Goal: Communication & Community: Answer question/provide support

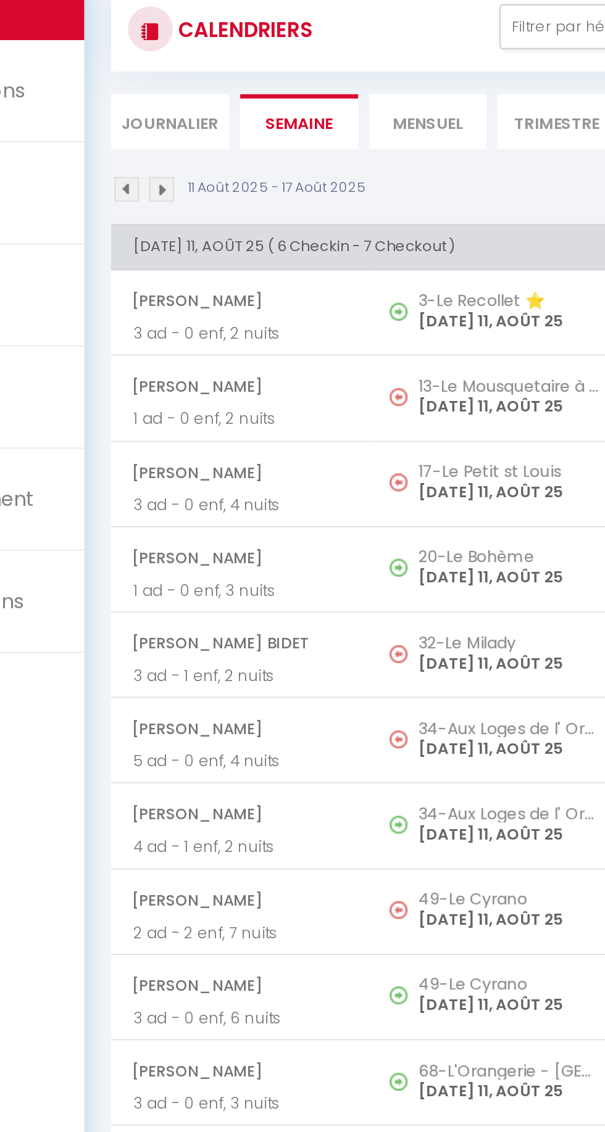
click at [270, 267] on span "[PERSON_NAME]" at bounding box center [235, 265] width 118 height 23
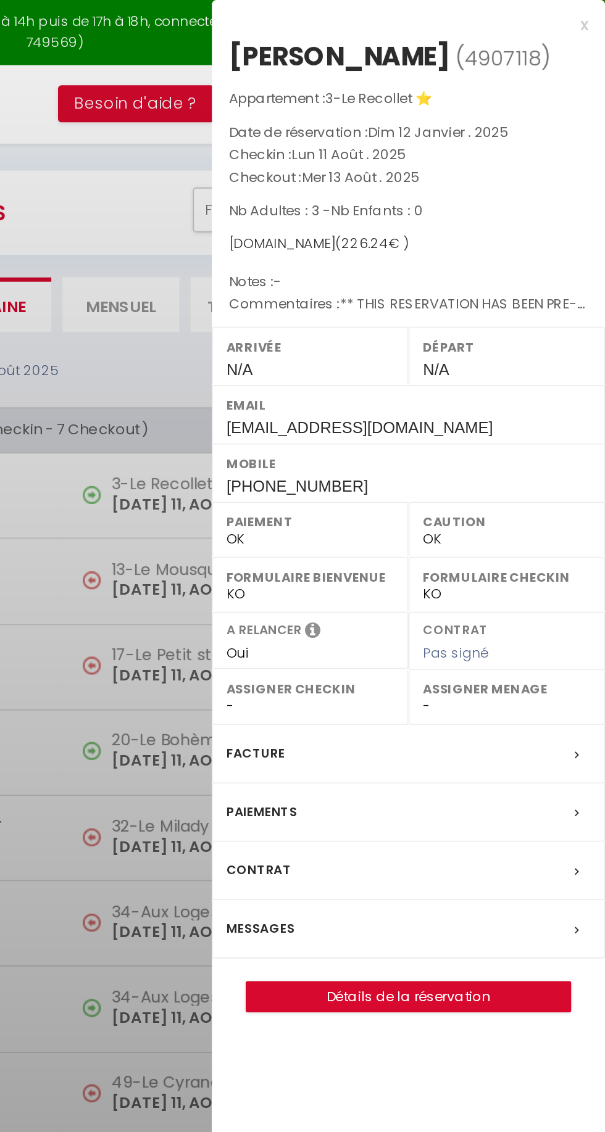
copy div "[PERSON_NAME]"
click at [415, 501] on div "Messages" at bounding box center [497, 511] width 216 height 32
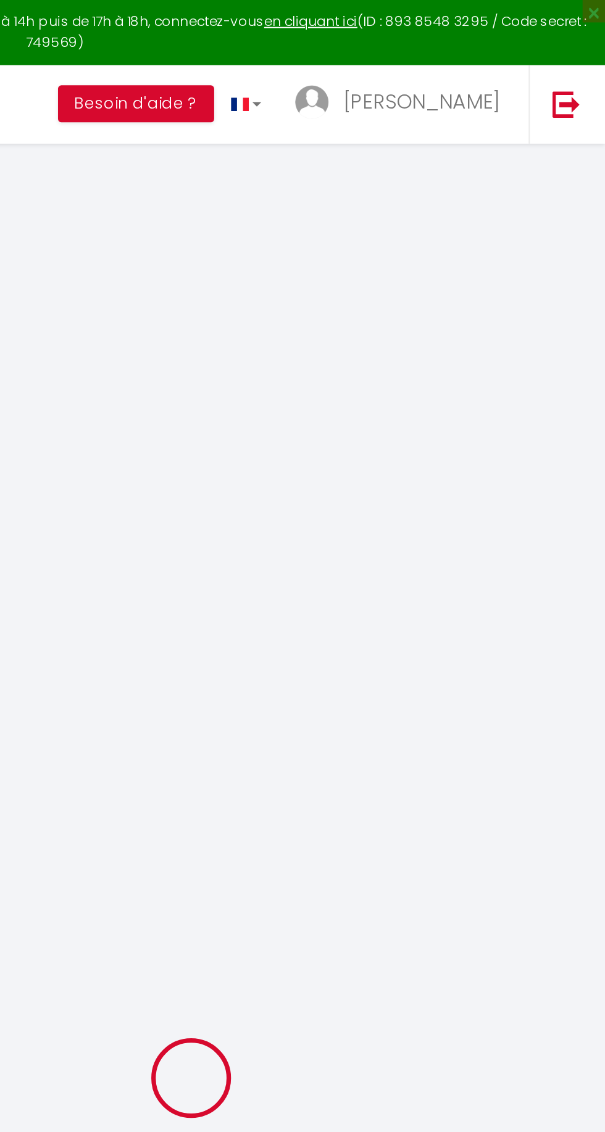
type input "[PERSON_NAME]"
type input "[EMAIL_ADDRESS][DOMAIN_NAME]"
type input "[PHONE_NUMBER]"
type input "20077"
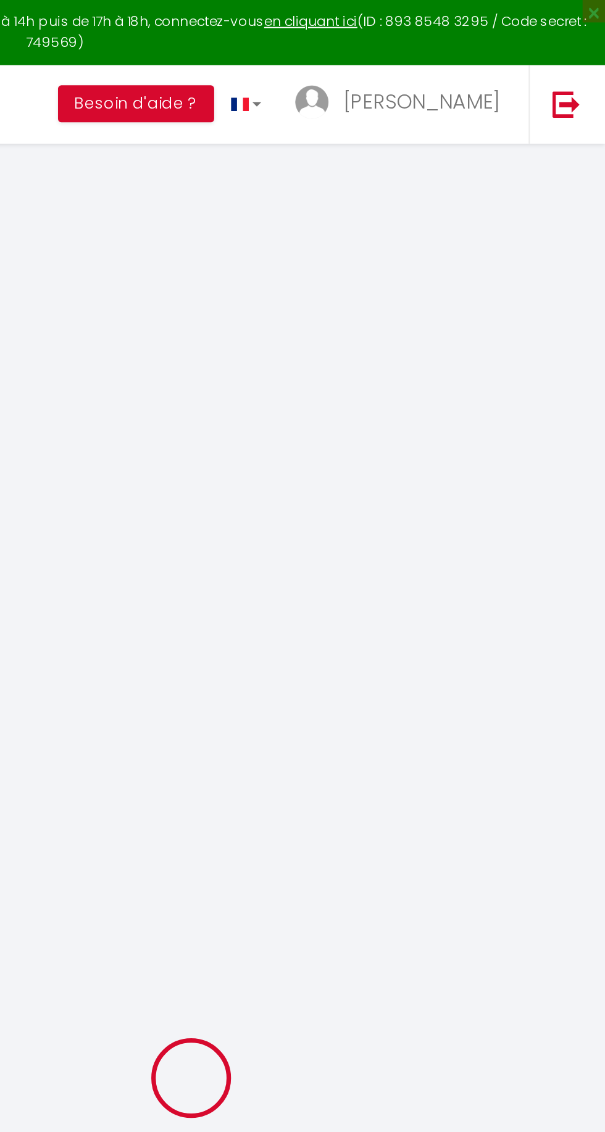
type input "[STREET_ADDRESS][PERSON_NAME]"
type input "Melegnano"
select select "IT"
type input "33.32"
type input "3.17"
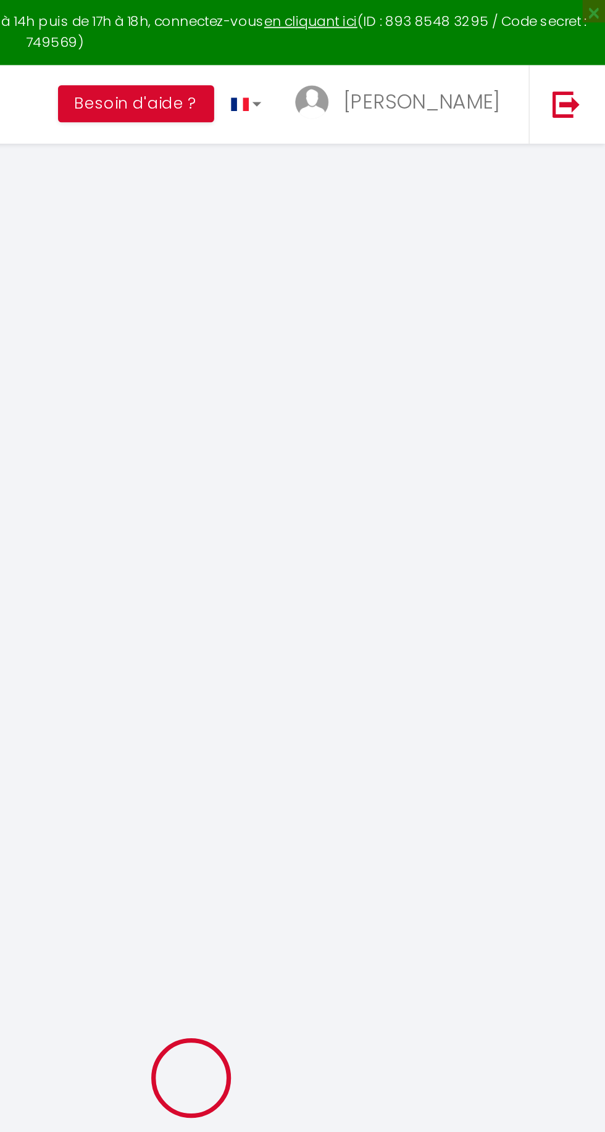
select select "4866"
select select "1"
select select
type input "3"
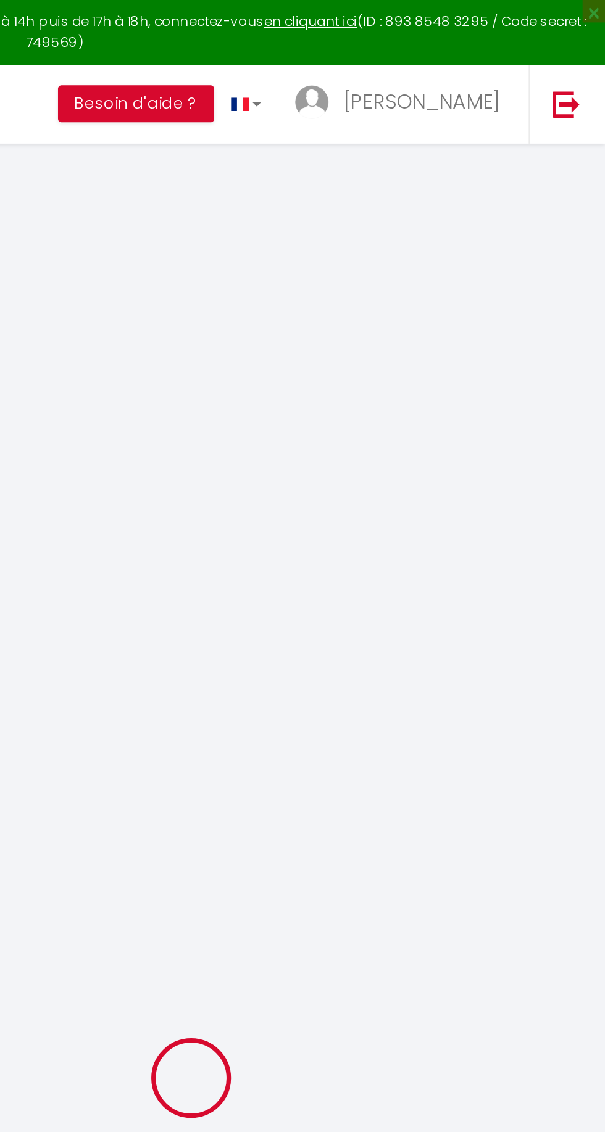
select select "12"
select select "15"
type input "136"
checkbox input "false"
type input "0"
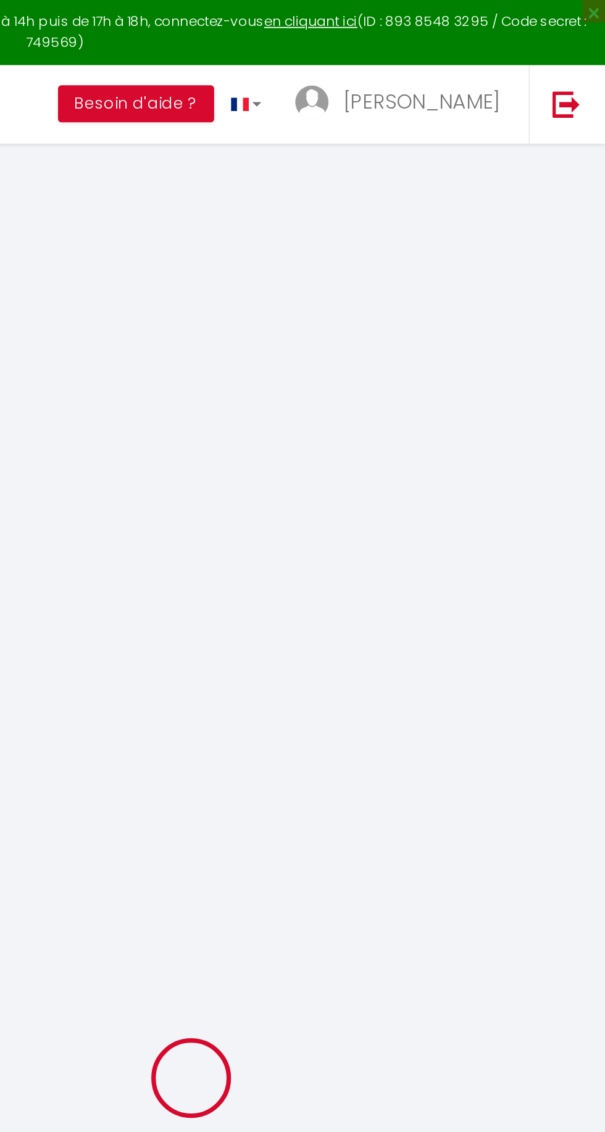
select select "2"
type input "50"
type input "0"
select select
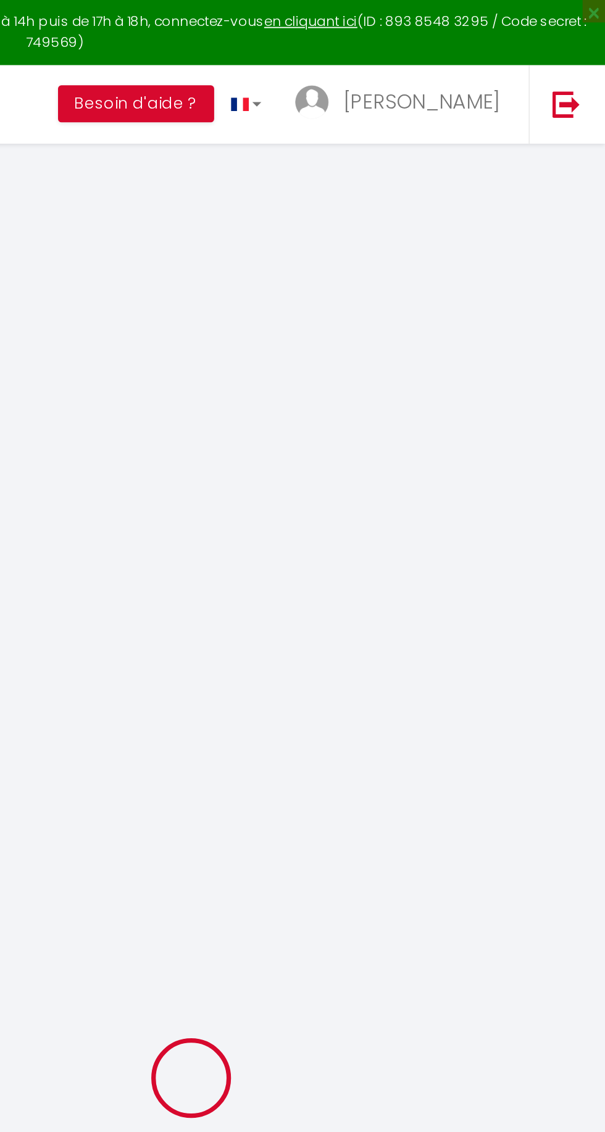
select select
checkbox input "false"
select select
checkbox input "false"
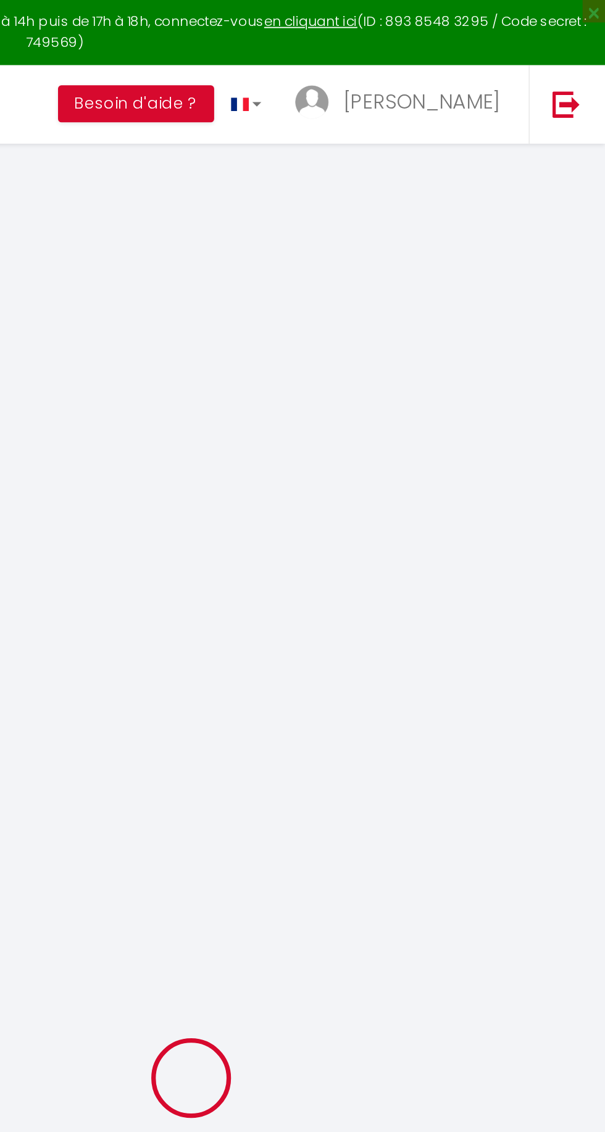
select select
checkbox input "false"
type textarea "** THIS RESERVATION HAS BEEN PRE-PAID ** BOOKING NOTE : Payment charge is EUR 3…"
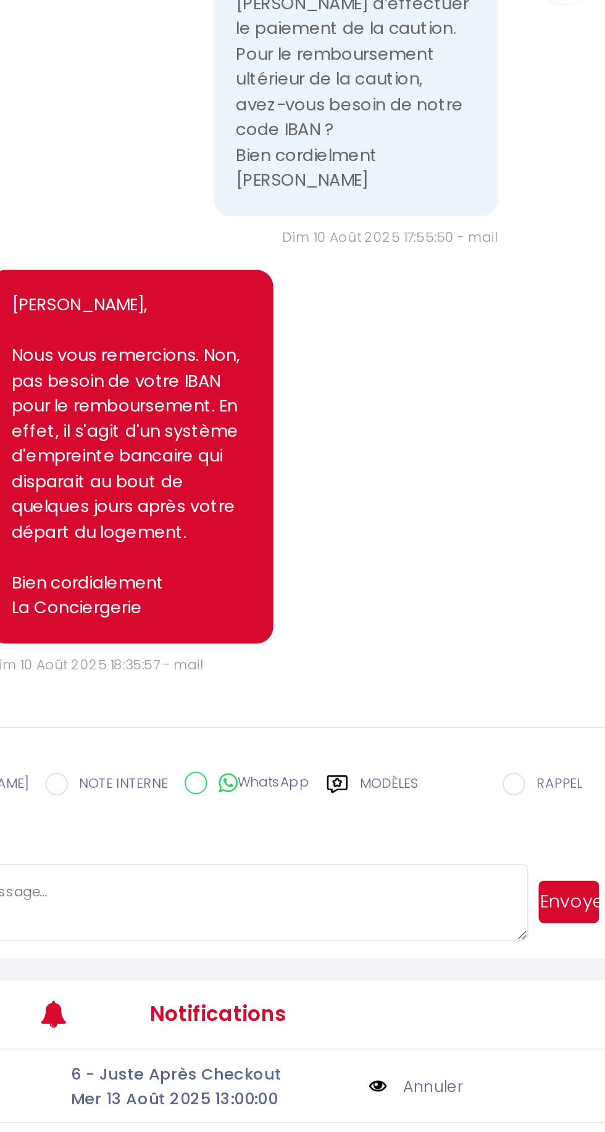
scroll to position [174, 0]
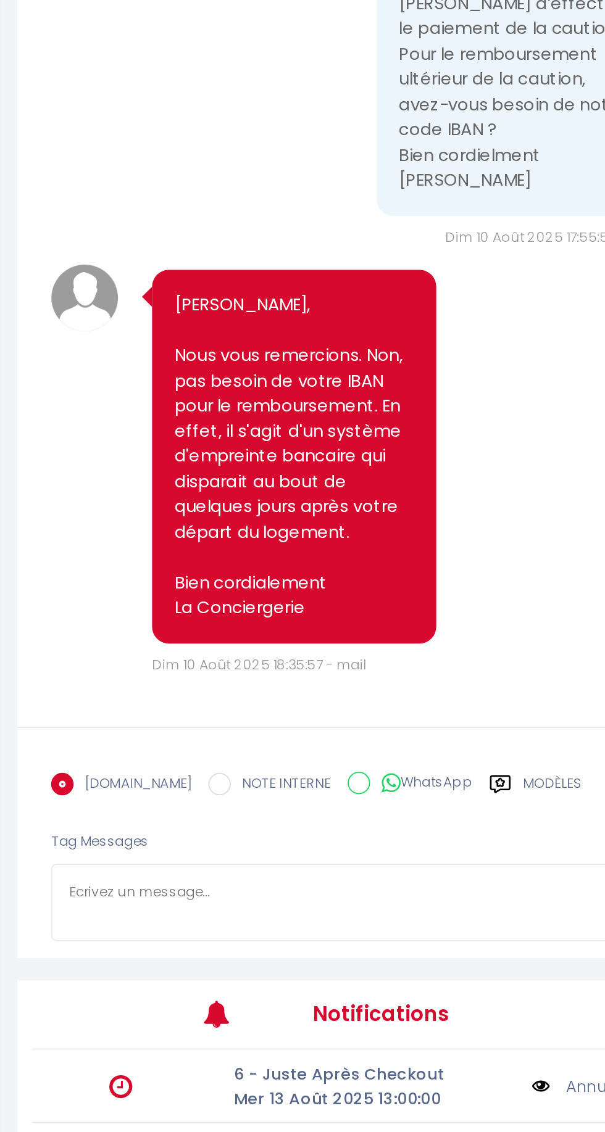
click at [254, 711] on textarea at bounding box center [365, 694] width 352 height 43
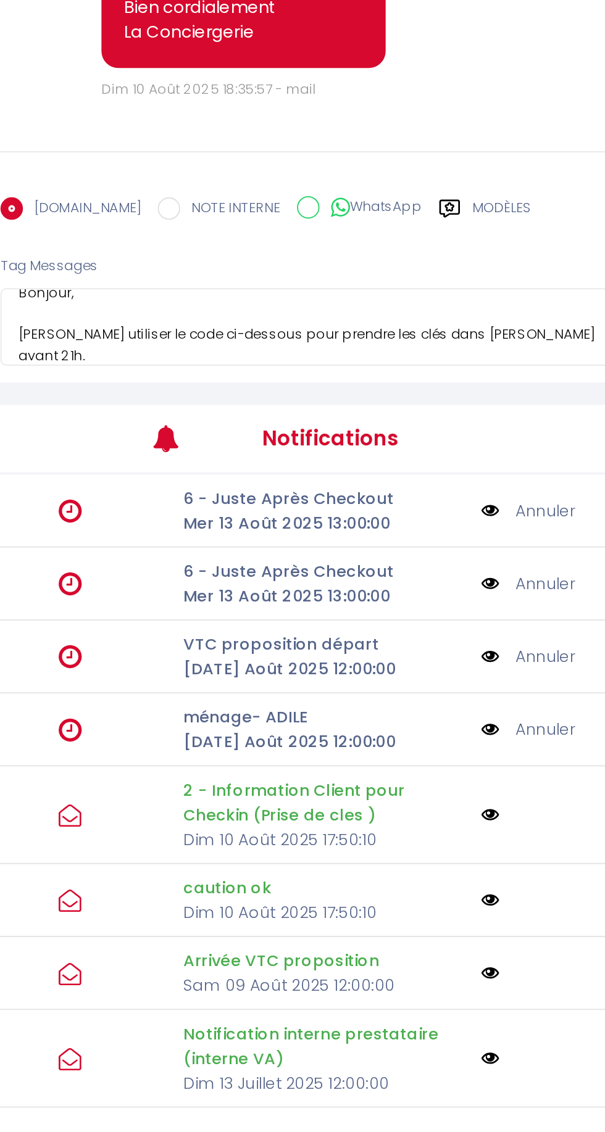
scroll to position [25, 0]
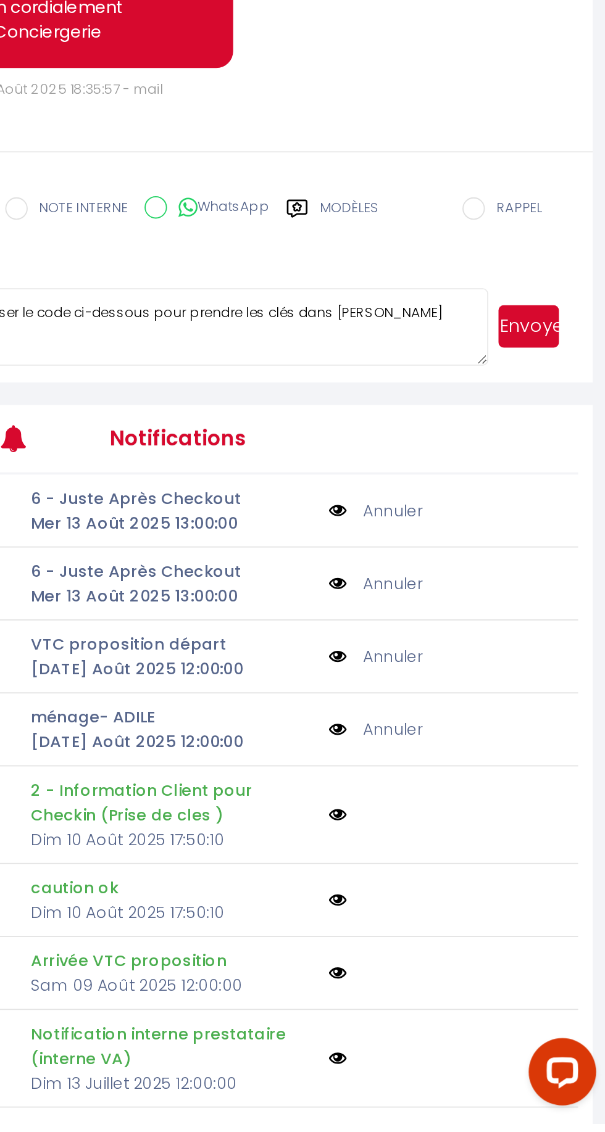
type textarea "Bonjour, [PERSON_NAME] utiliser le code ci-dessous pour prendre les clés dans […"
click at [573, 706] on button "Envoyer" at bounding box center [562, 693] width 33 height 23
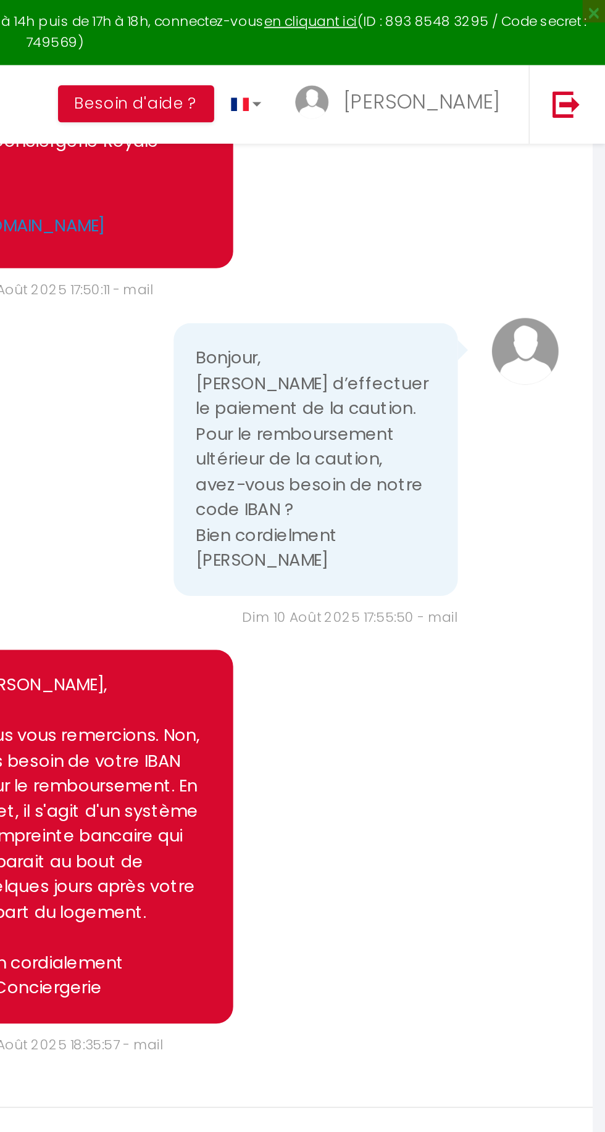
scroll to position [157, 0]
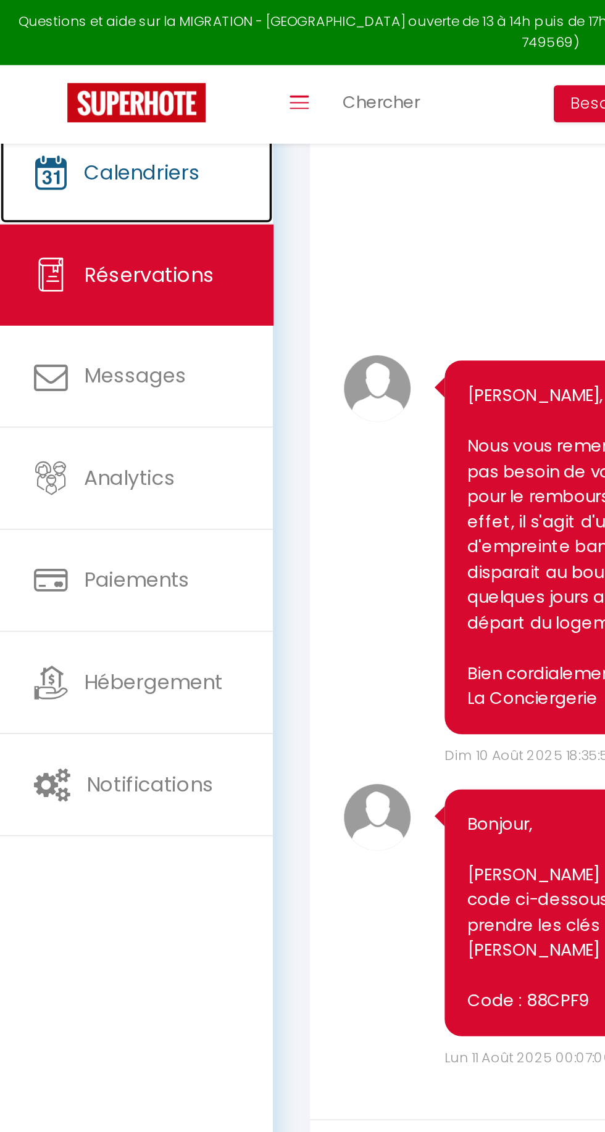
click at [68, 103] on link "Calendriers" at bounding box center [75, 95] width 150 height 56
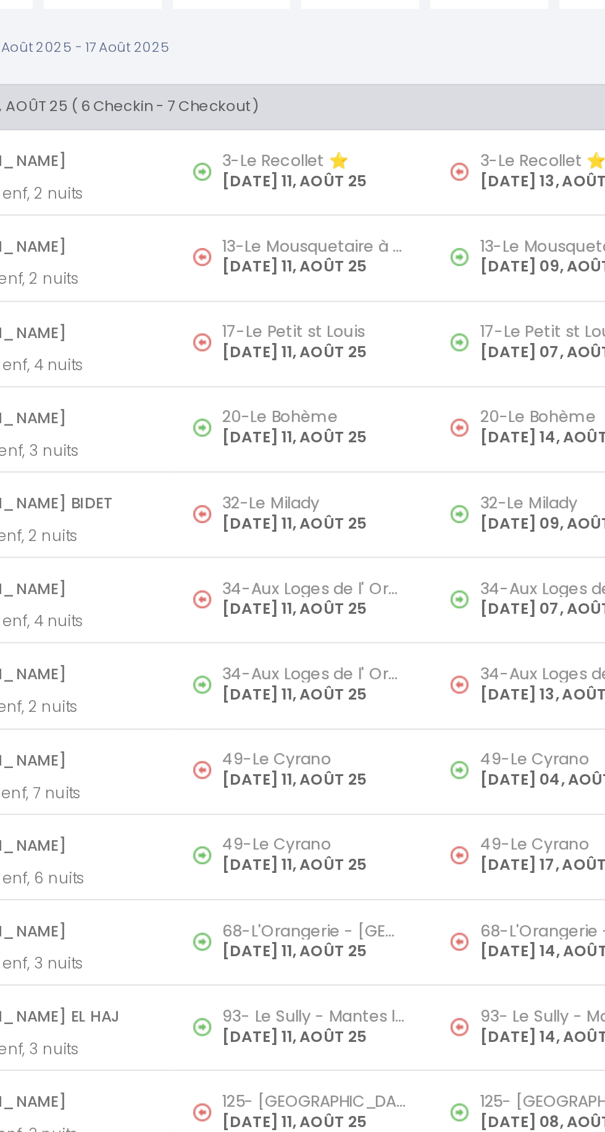
click at [307, 551] on td "34-Aux [PERSON_NAME] de l' Orangerie [DATE] 11, AOÛT 25" at bounding box center [378, 554] width 142 height 47
select select "OK"
select select "0"
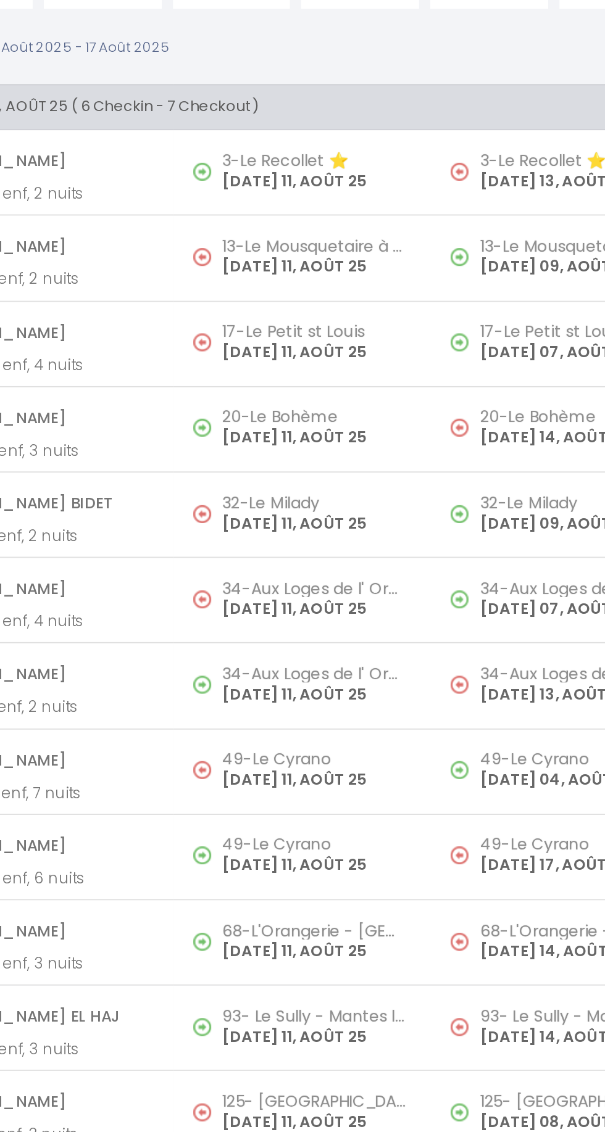
select select "1"
select select
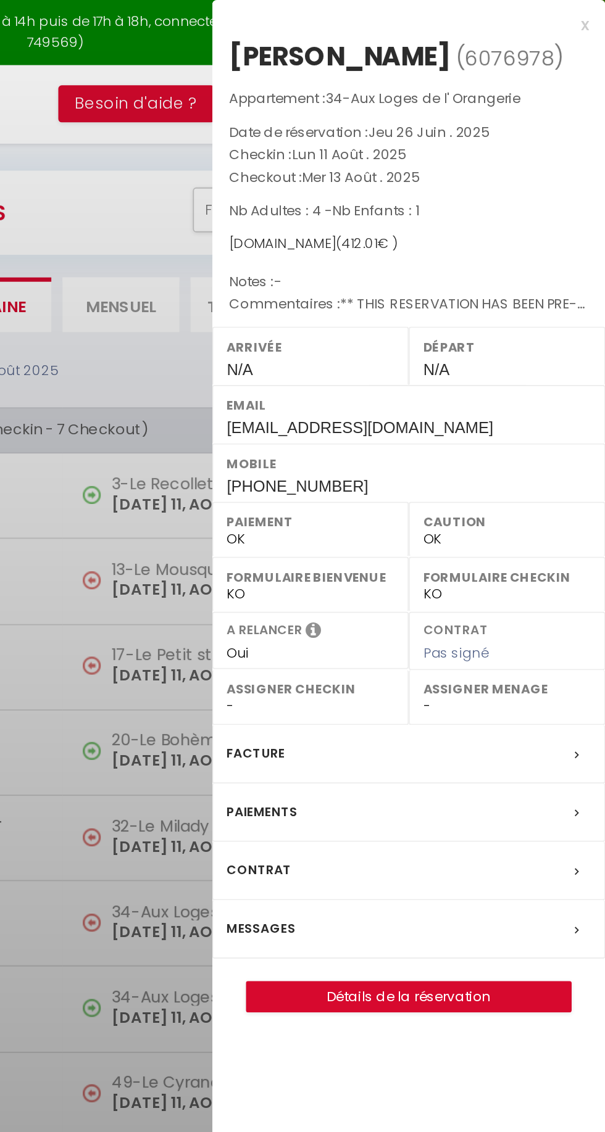
click at [423, 29] on div "[PERSON_NAME]" at bounding box center [459, 31] width 122 height 20
copy div "[PERSON_NAME]"
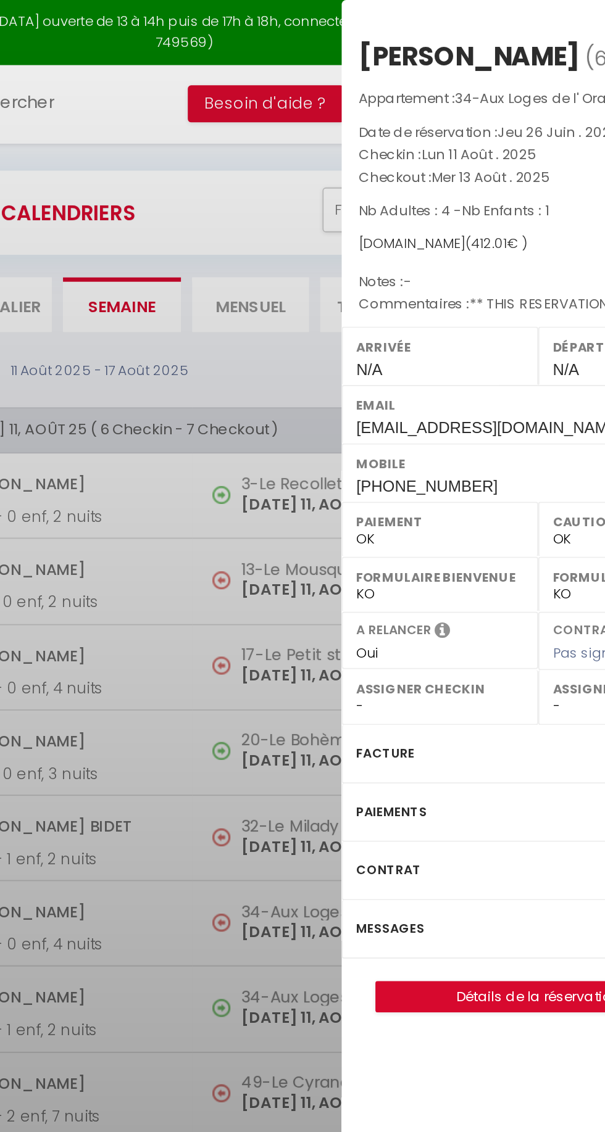
click at [415, 504] on label "Messages" at bounding box center [416, 510] width 38 height 13
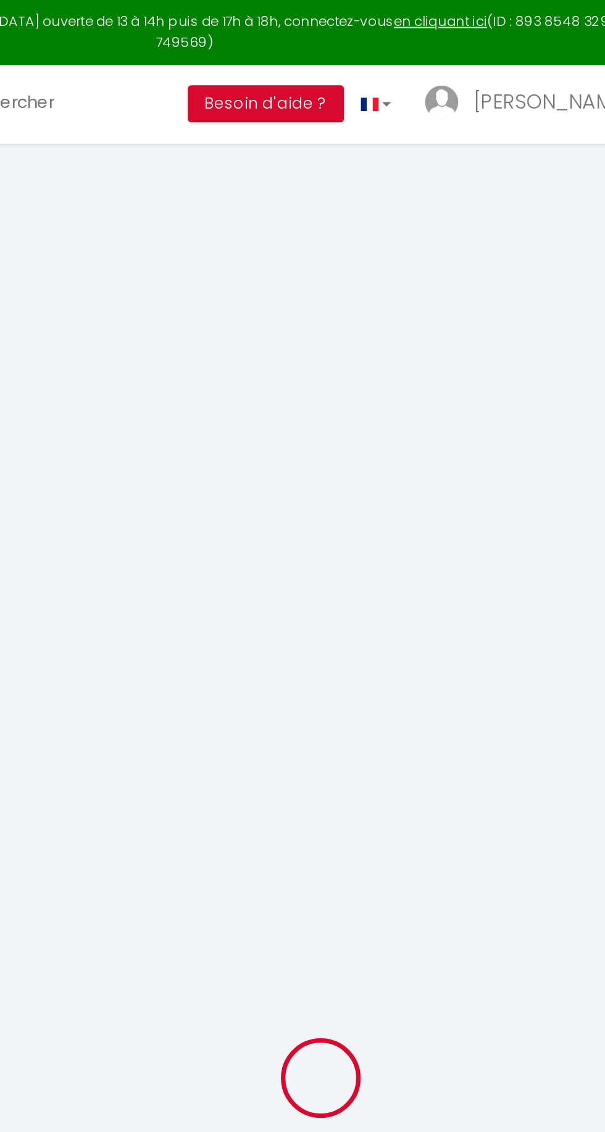
select select
checkbox input "false"
select select
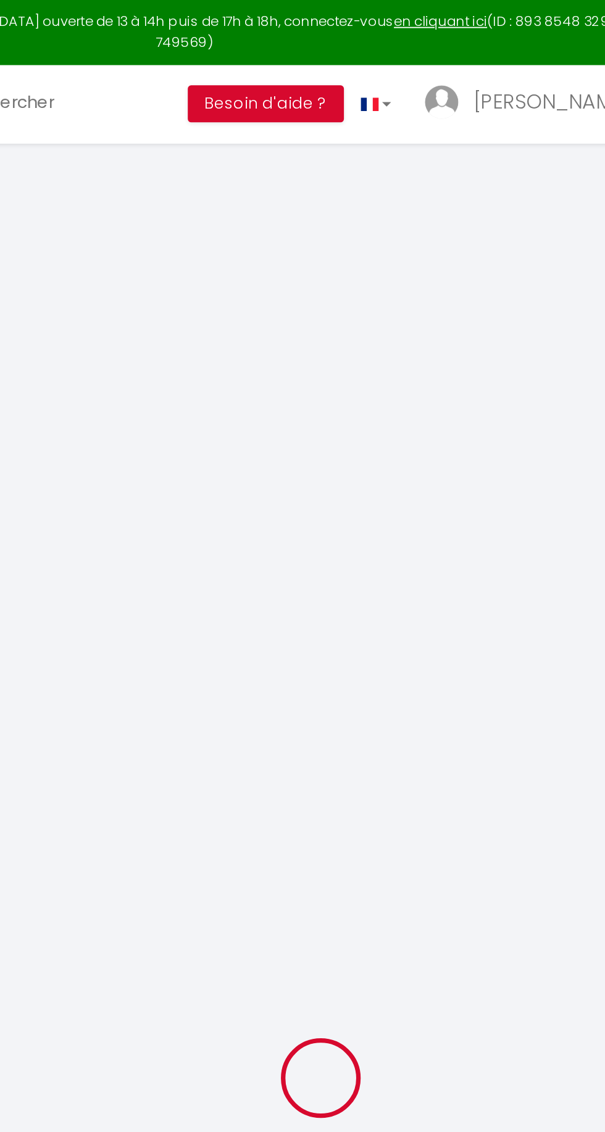
checkbox input "false"
type textarea "** THIS RESERVATION HAS BEEN PRE-PAID ** BOOKING NOTE : Payment charge is EUR 5…"
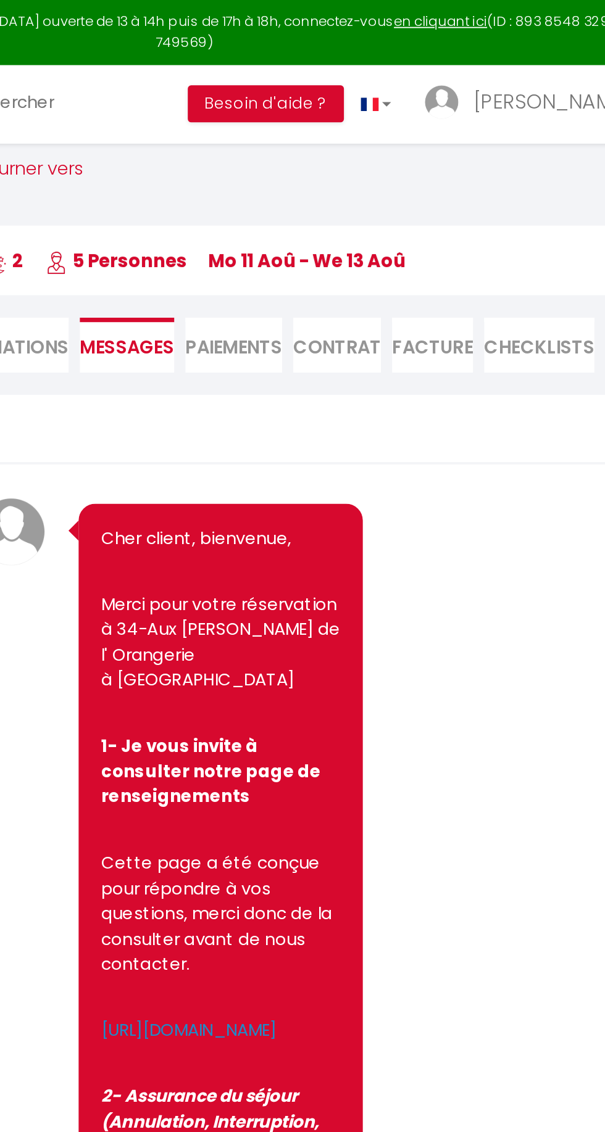
scroll to position [6169, 0]
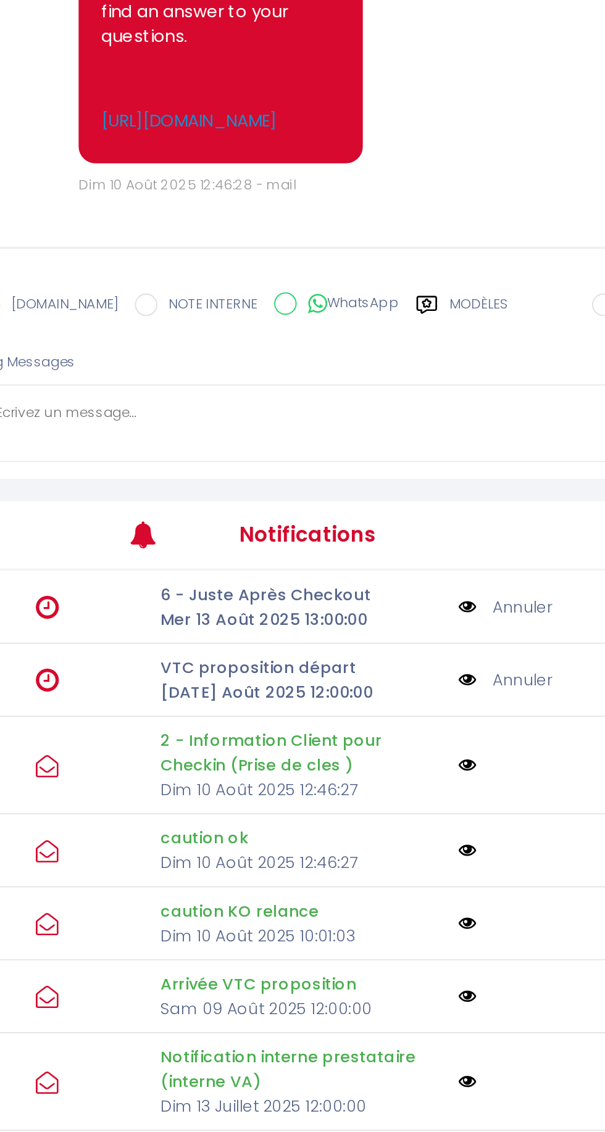
click at [238, 687] on textarea at bounding box center [365, 671] width 352 height 43
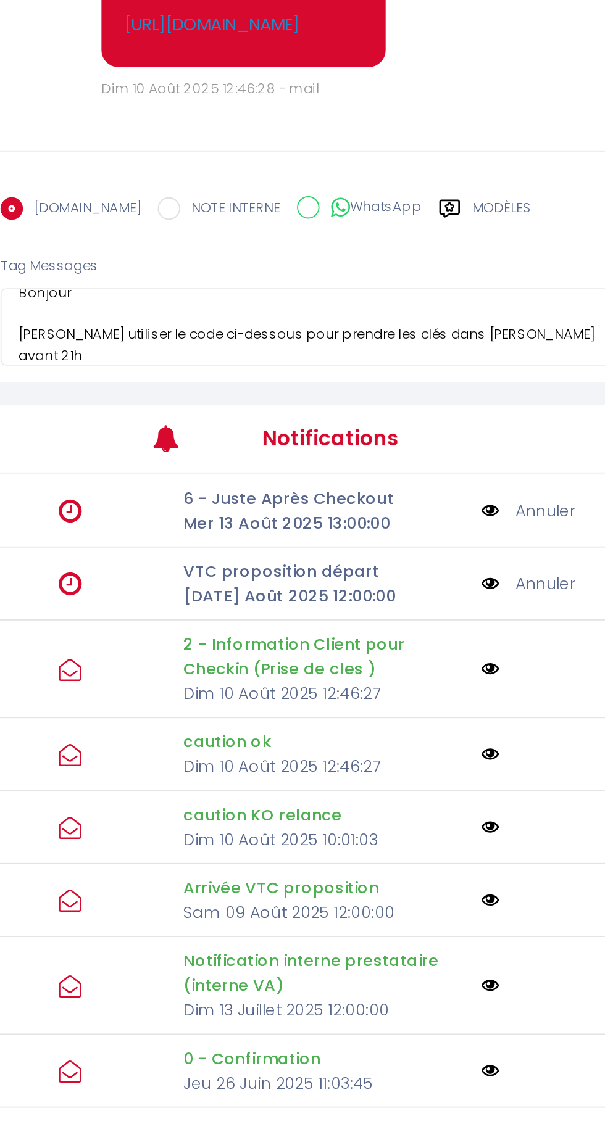
scroll to position [25, 0]
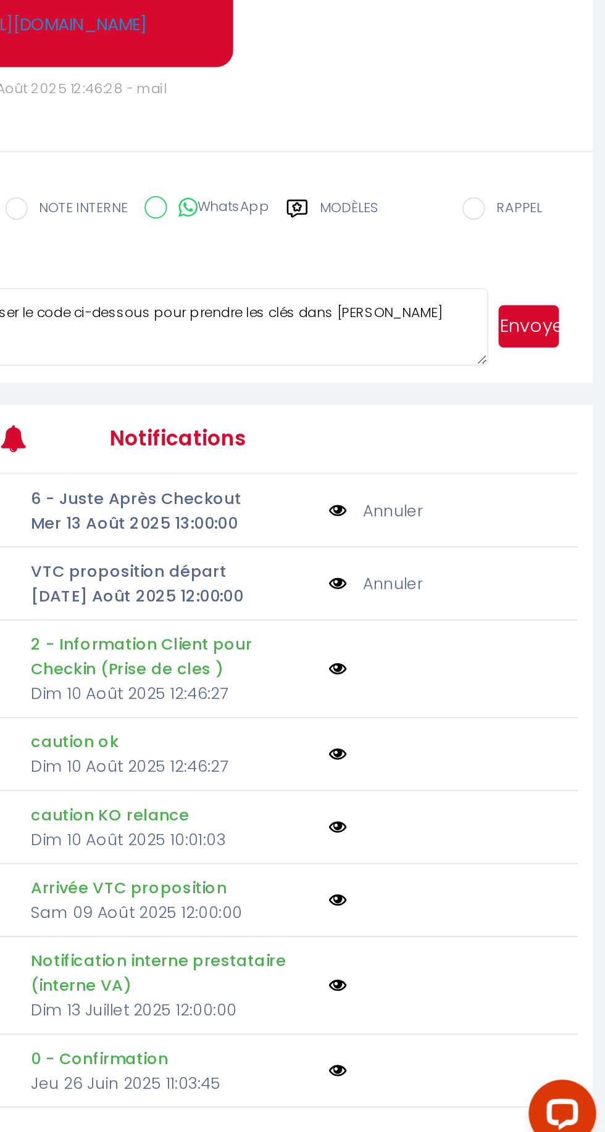
type textarea "Bonjour [PERSON_NAME] utiliser le code ci-dessous pour prendre les clés dans [P…"
click at [568, 683] on button "Envoyer" at bounding box center [562, 671] width 33 height 23
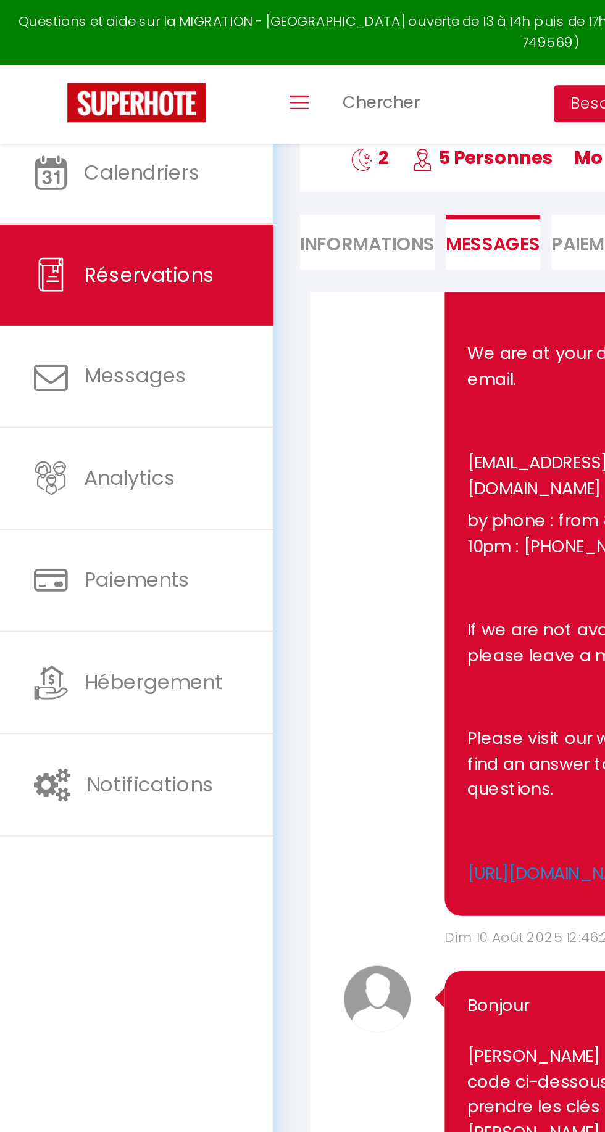
scroll to position [0, 0]
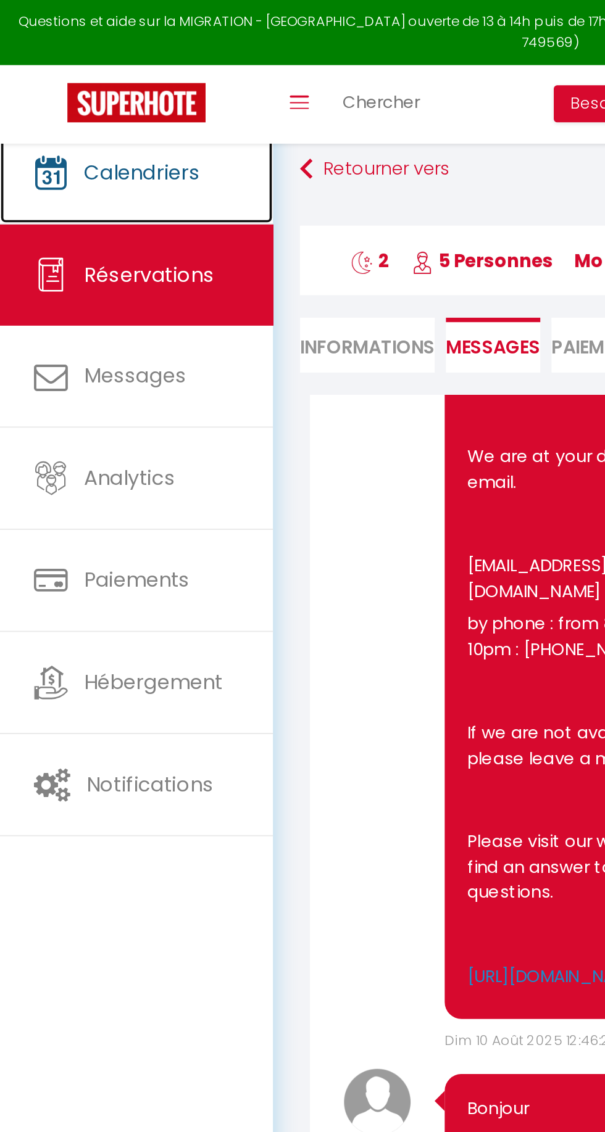
click at [69, 92] on span "Calendriers" at bounding box center [78, 94] width 64 height 15
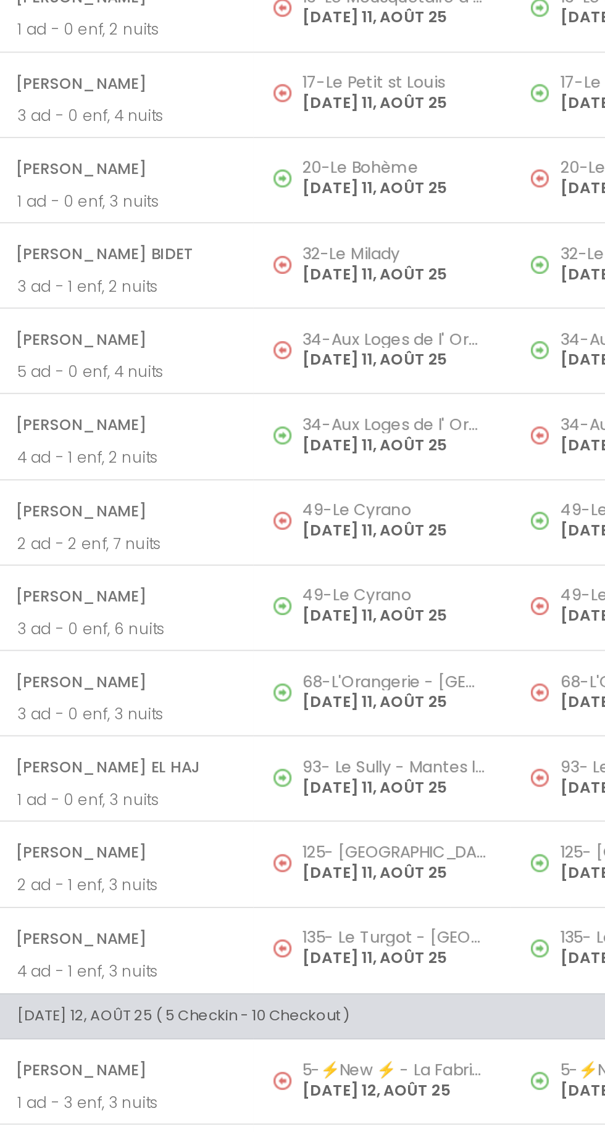
click at [323, 685] on span at bounding box center [326, 695] width 16 height 23
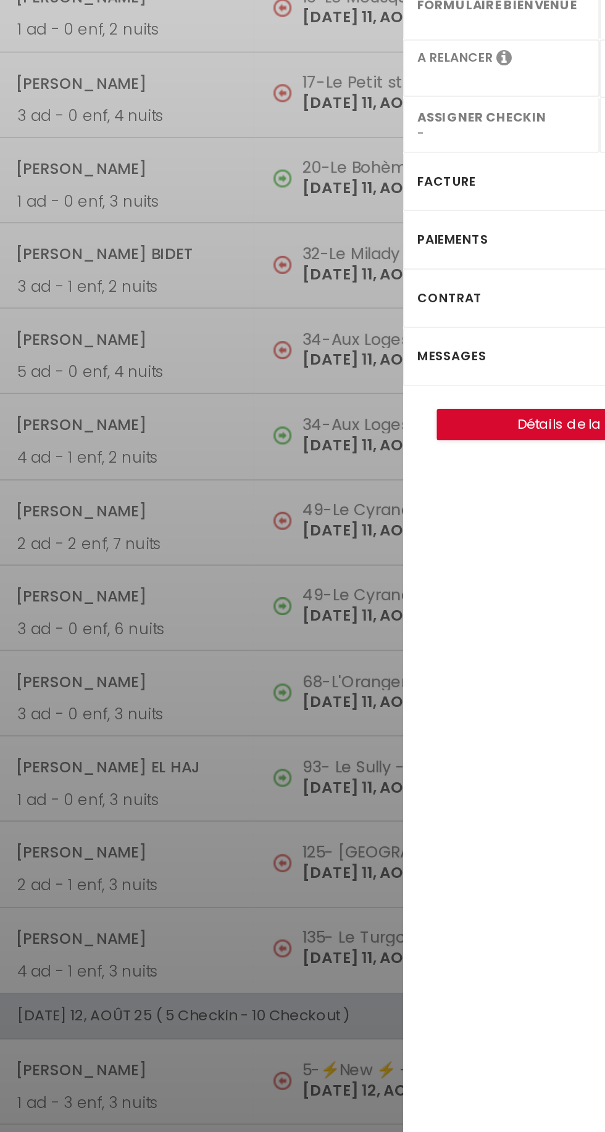
select select "OK"
select select "0"
select select "1"
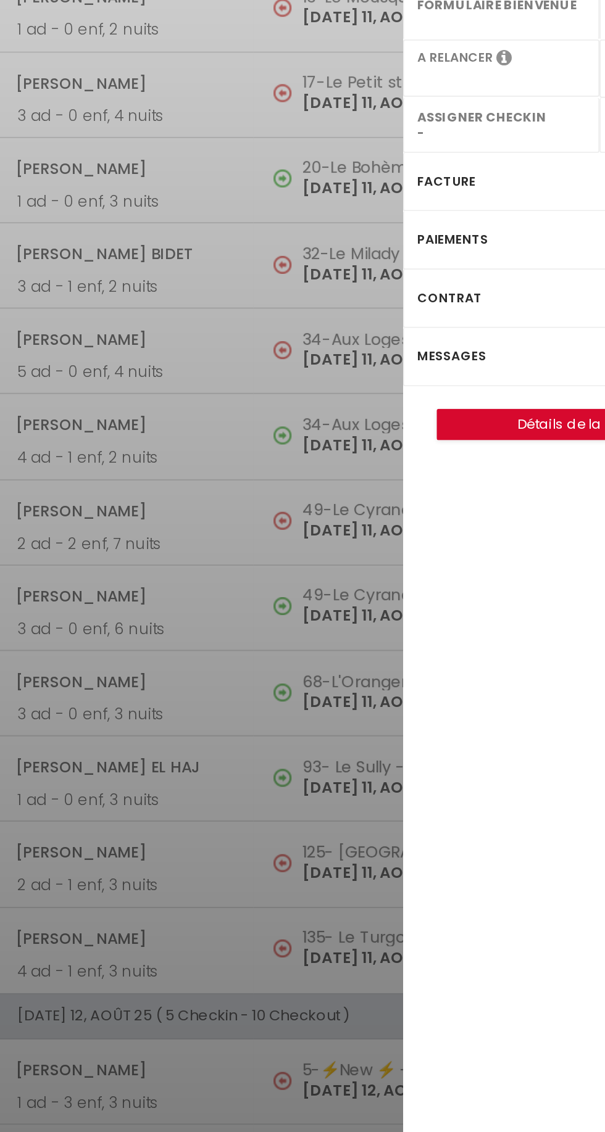
select select
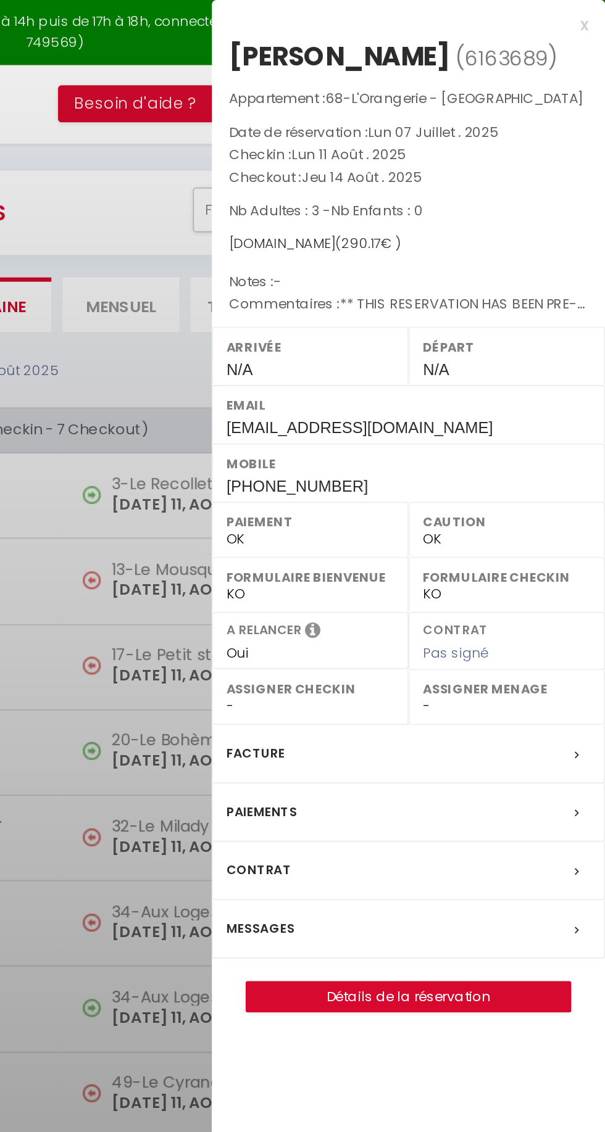
copy div "[PERSON_NAME]"
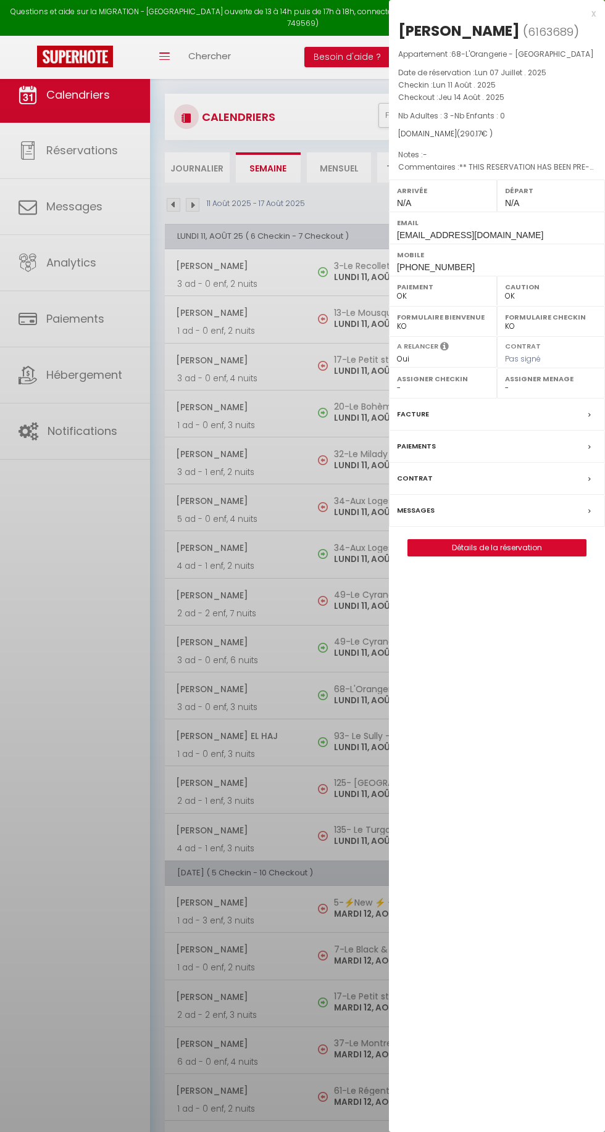
select select "0"
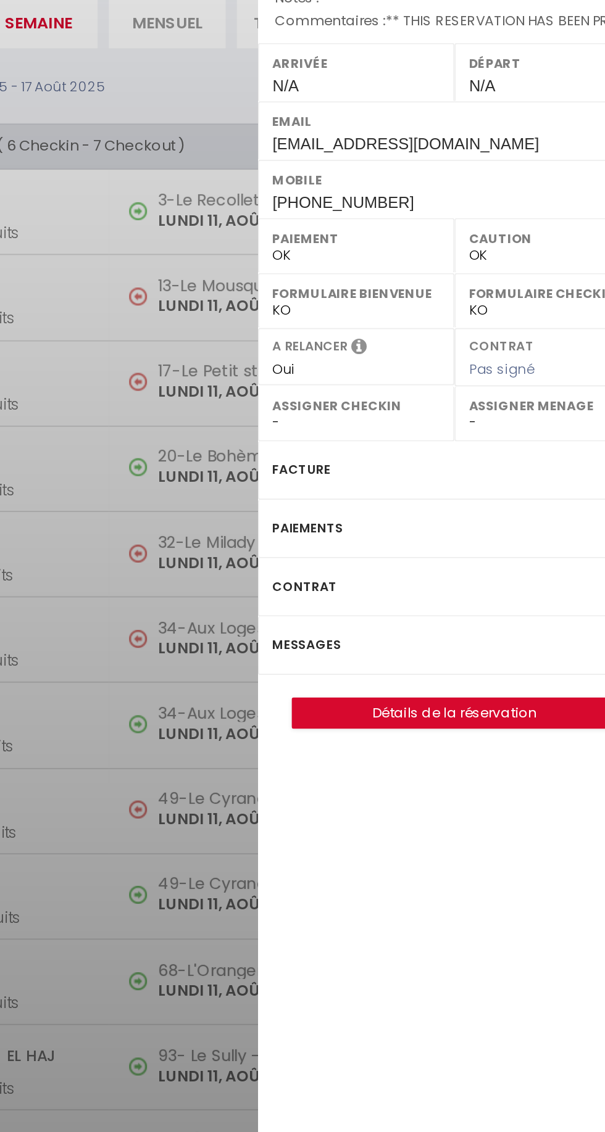
click at [408, 501] on div "Messages" at bounding box center [497, 511] width 216 height 32
select select
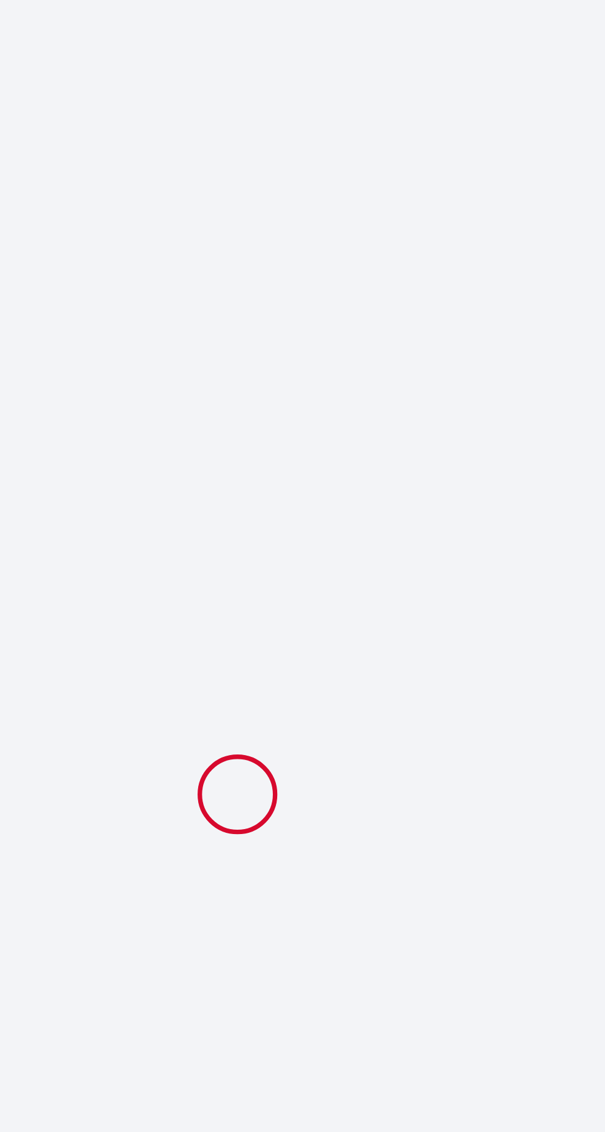
select select
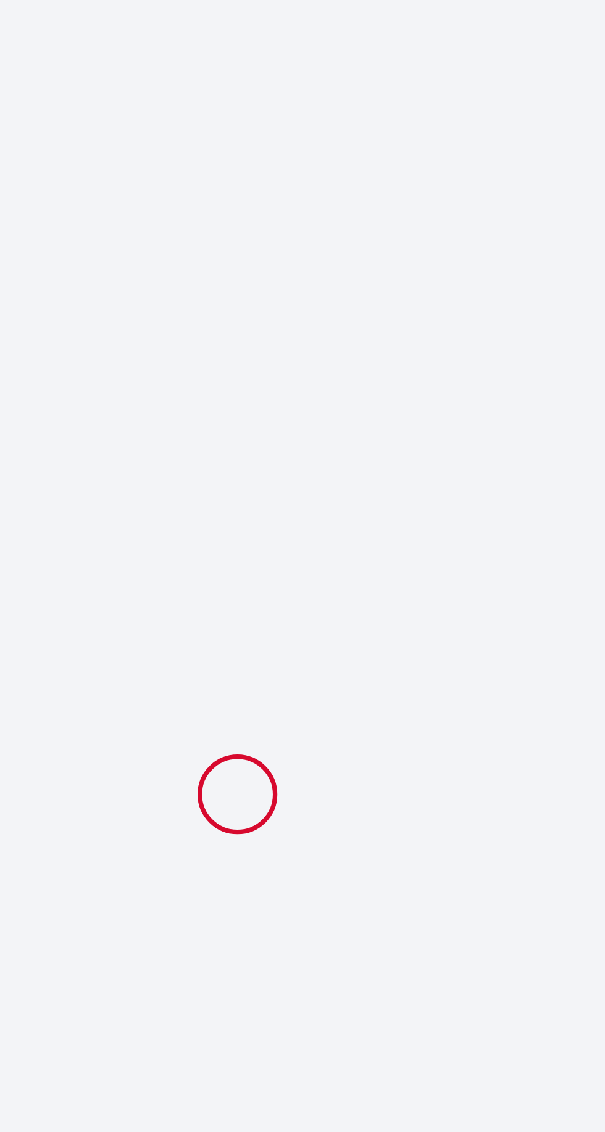
select select
checkbox input "false"
select select
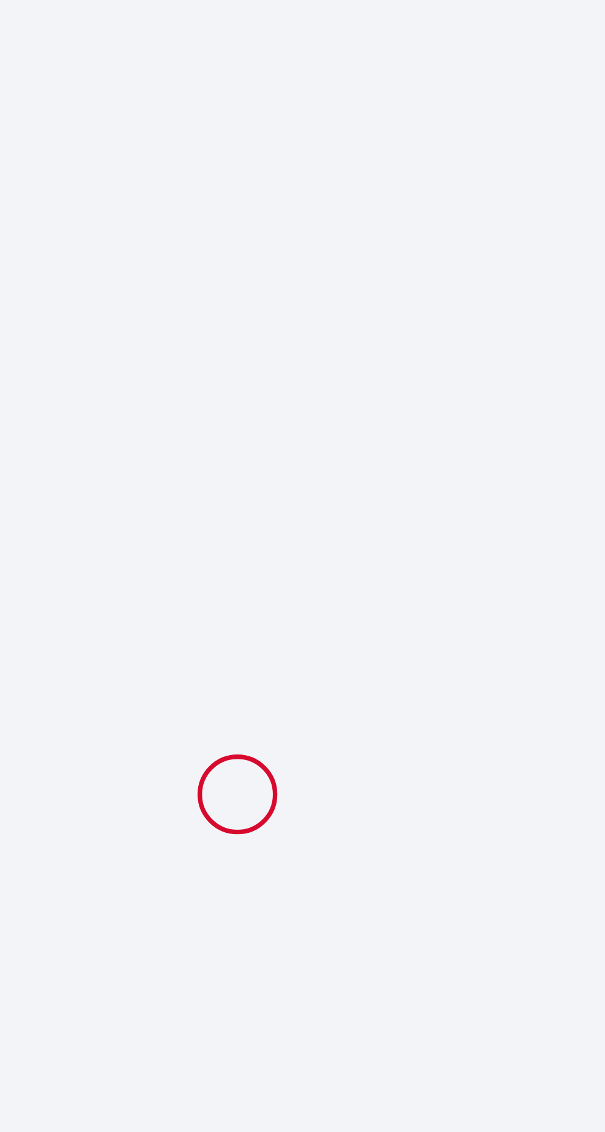
select select
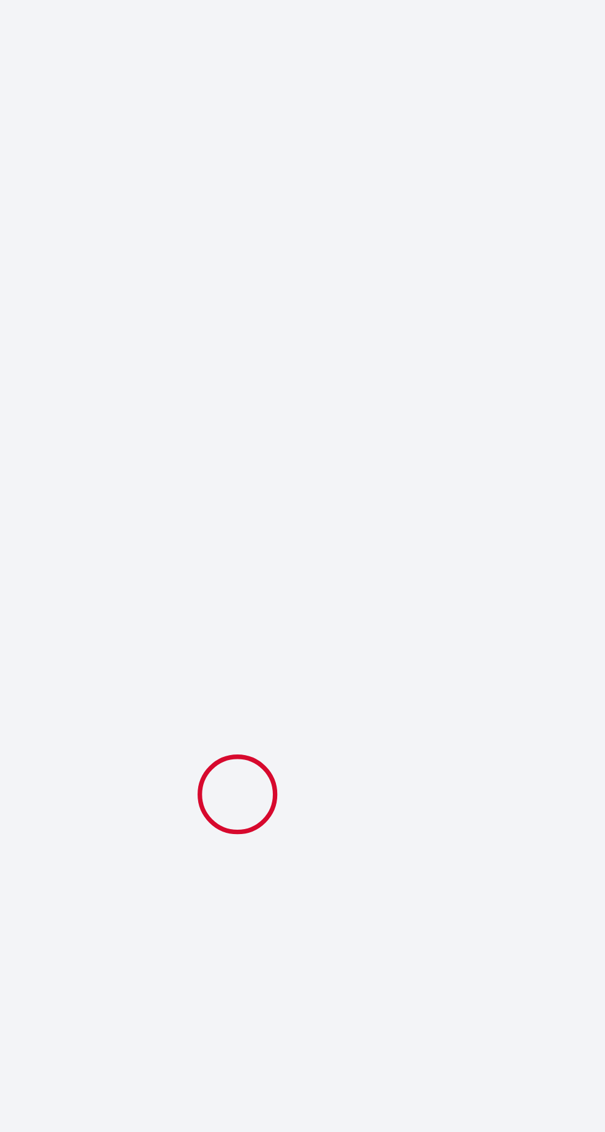
checkbox input "false"
select select
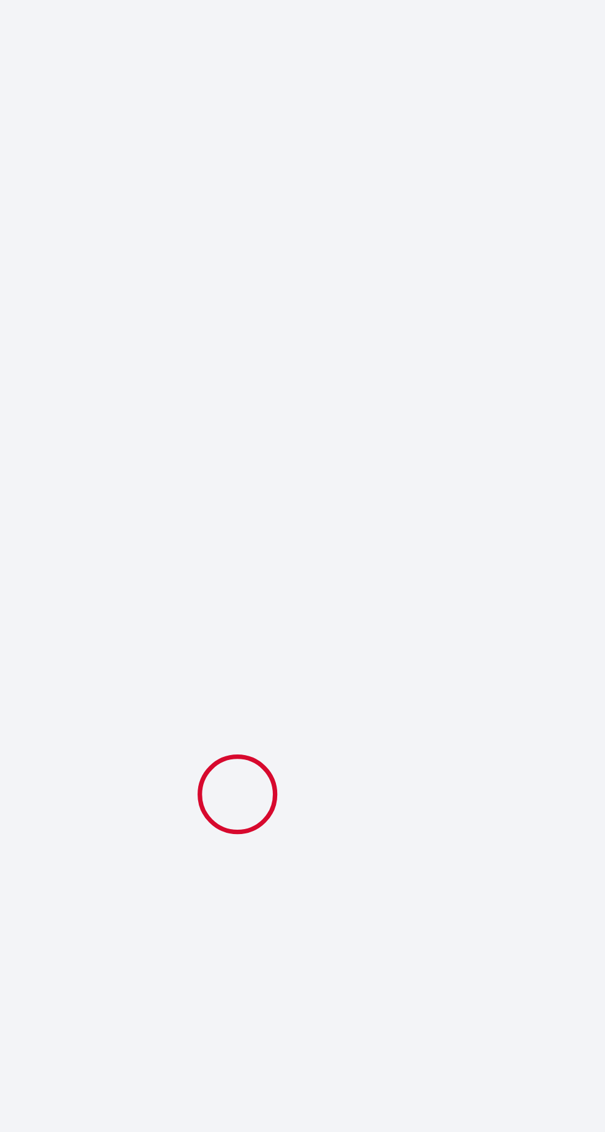
select select
checkbox input "false"
select select
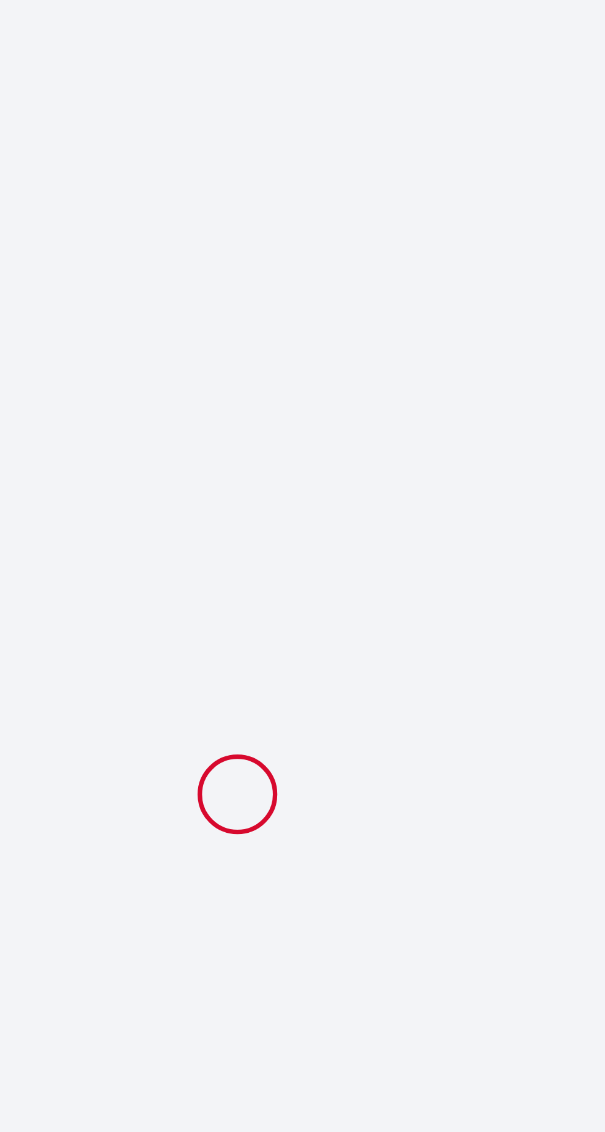
select select
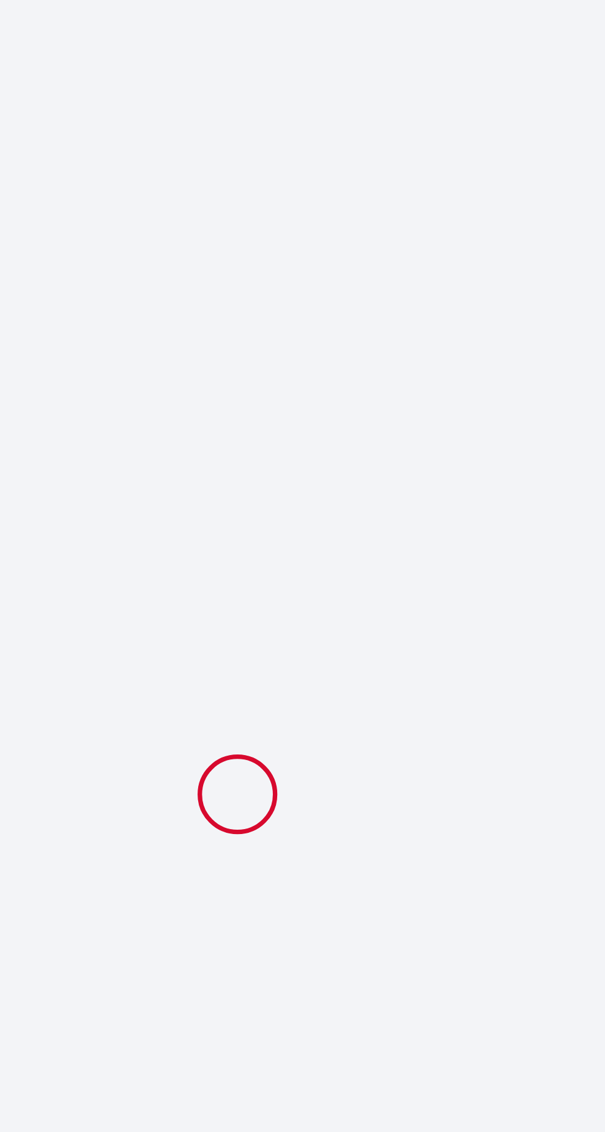
select select
checkbox input "false"
type input "[PERSON_NAME]"
type input "Eck"
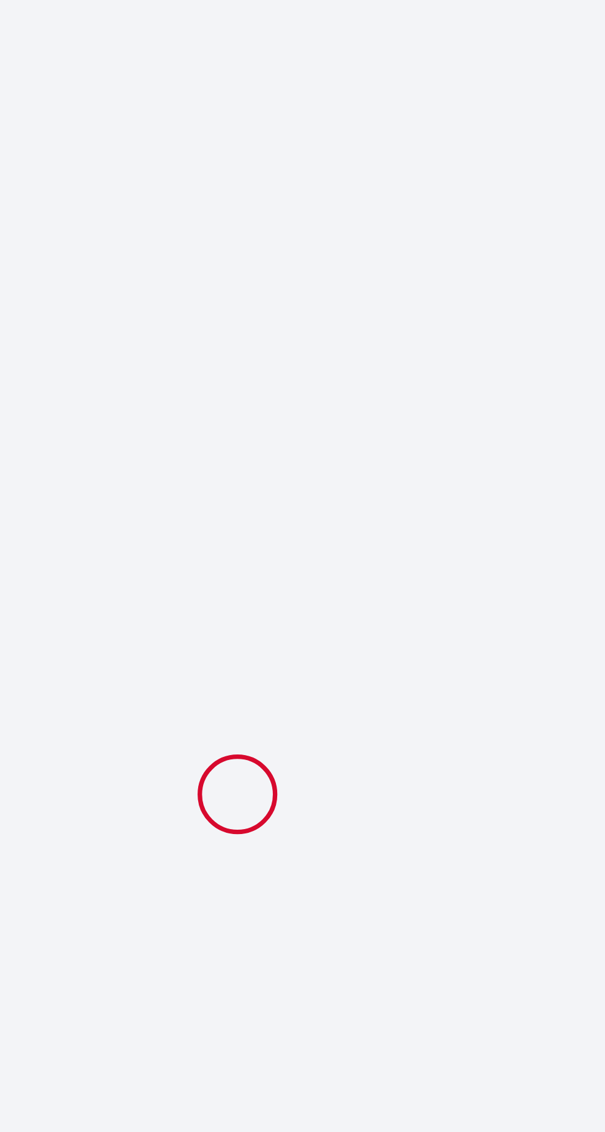
type input "[EMAIL_ADDRESS][DOMAIN_NAME]"
type input "[PHONE_NUMBER]"
type input "."
select select "DE"
type input "43.86"
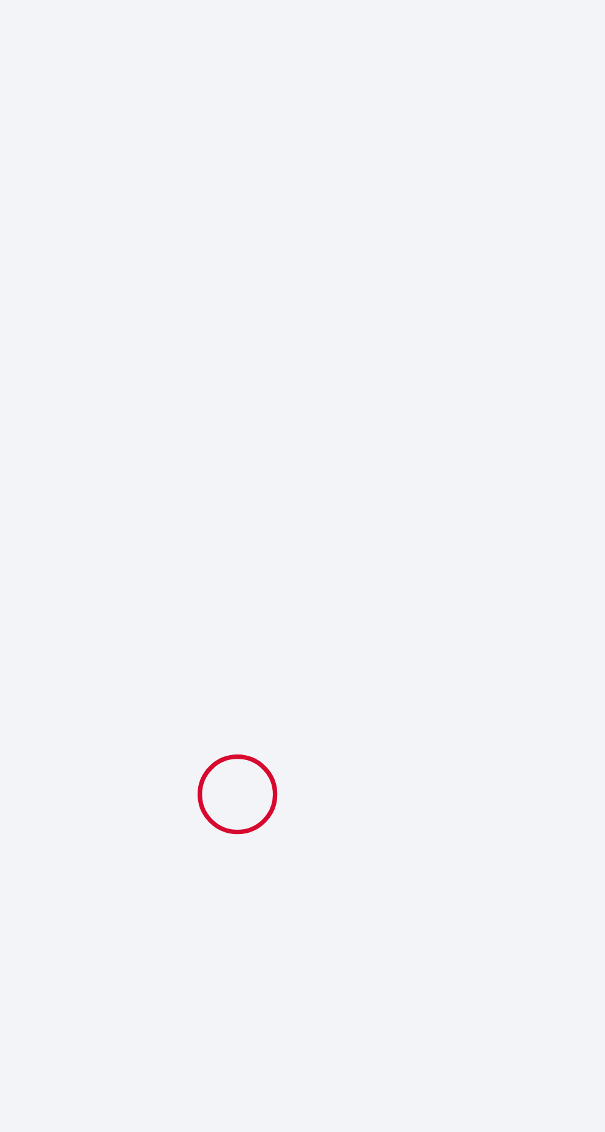
type input "4.06"
select select "22491"
select select "1"
select select
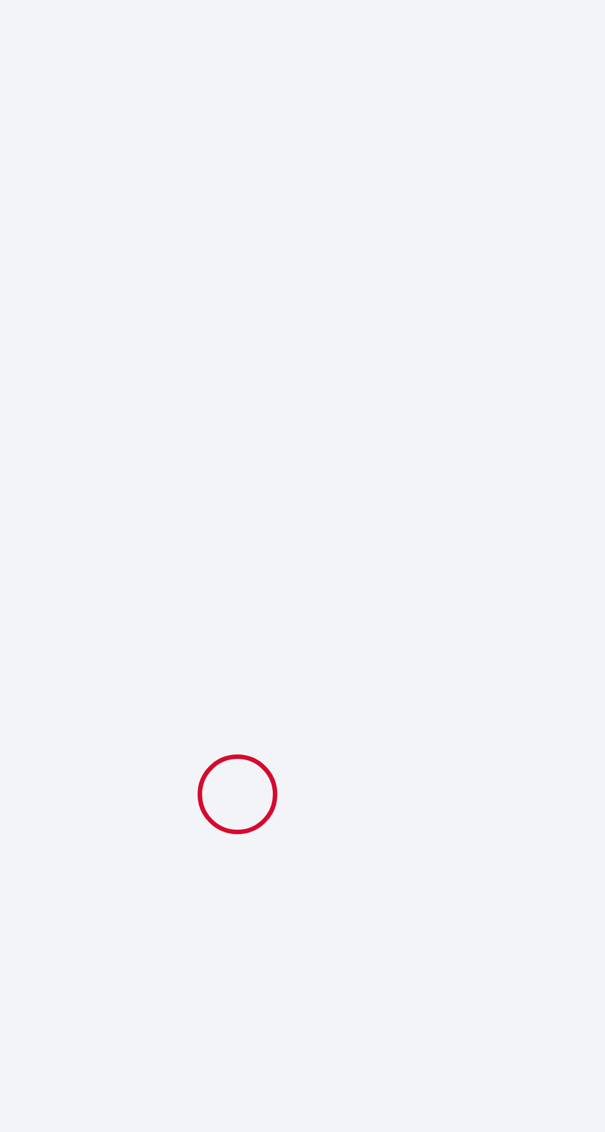
type input "3"
select select "12"
select select "15"
type input "198"
checkbox input "false"
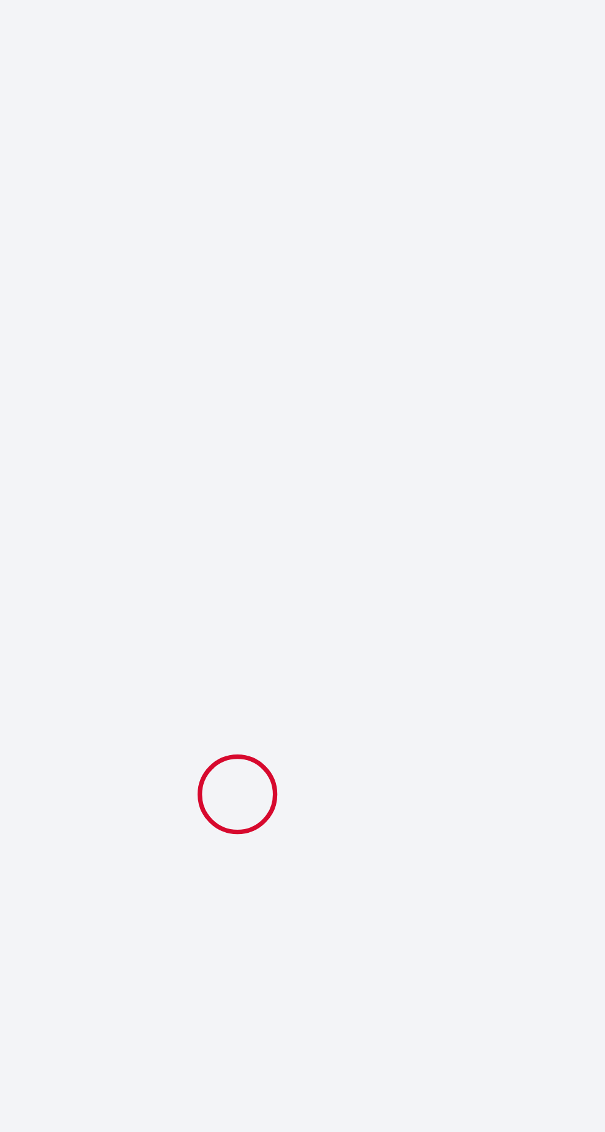
type input "0"
select select "2"
type input "90"
type input "0"
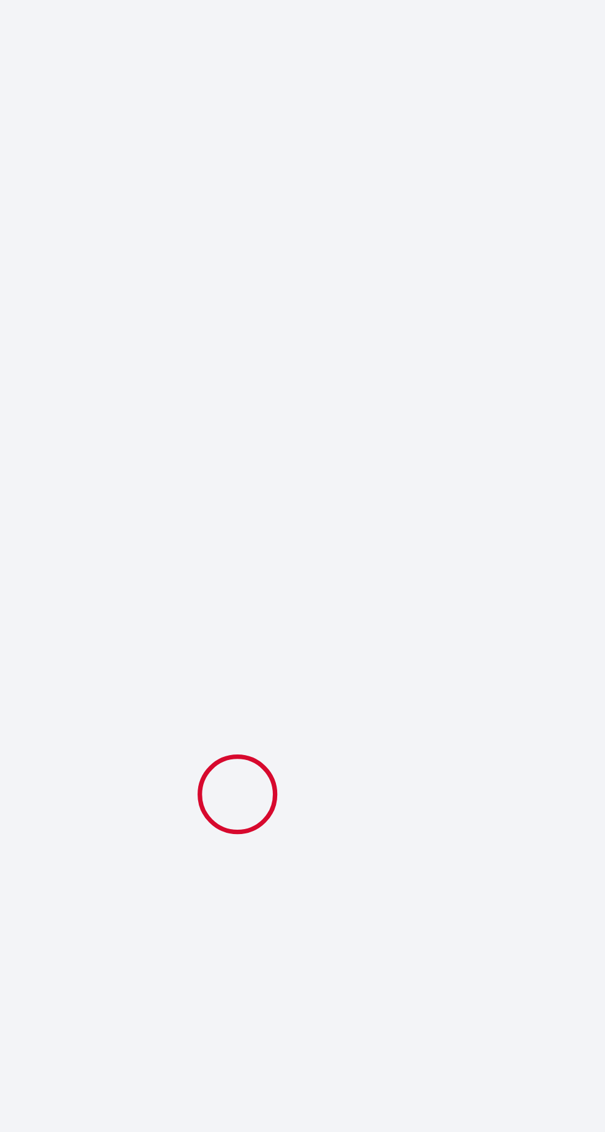
select select
checkbox input "false"
select select
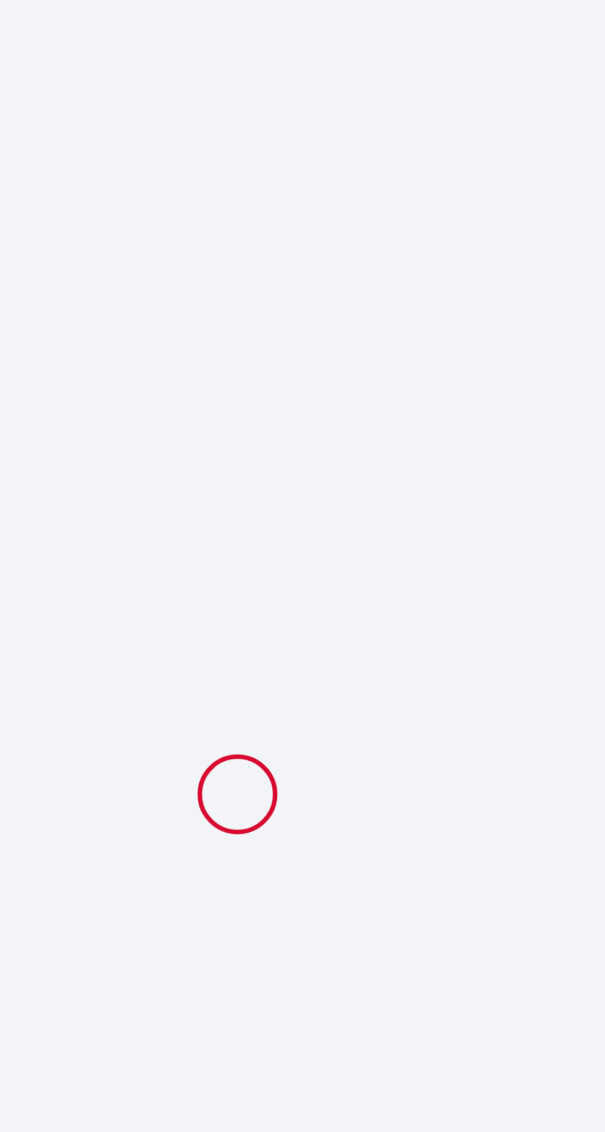
checkbox input "false"
select select
checkbox input "false"
type textarea "** THIS RESERVATION HAS BEEN PRE-PAID ** BOOKING NOTE : Payment charge is EUR 4…"
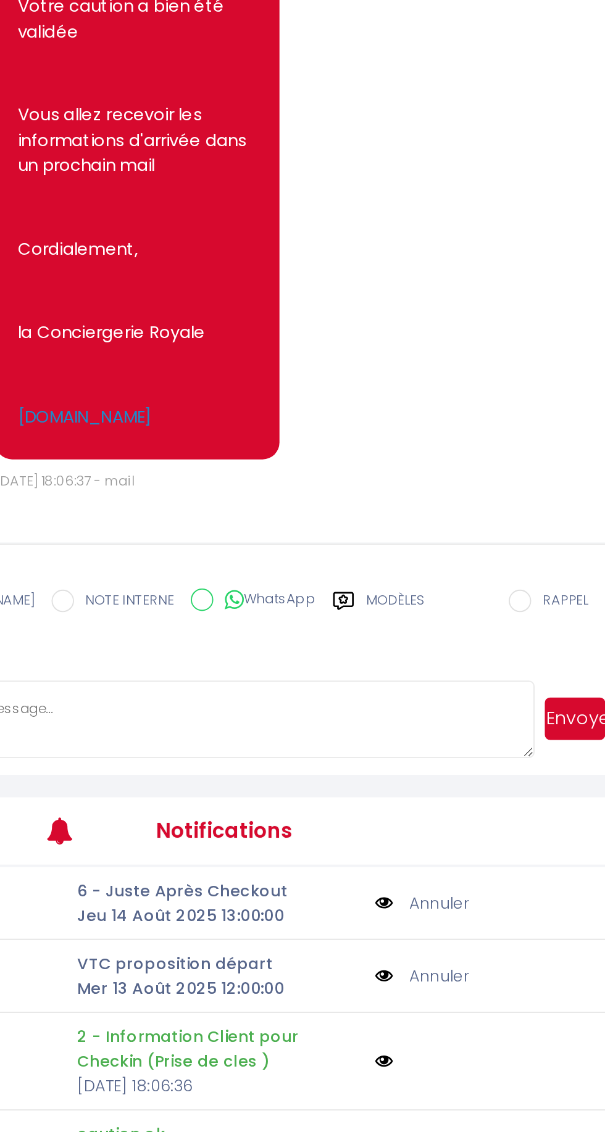
scroll to position [6618, 0]
click at [305, 697] on textarea at bounding box center [365, 683] width 352 height 43
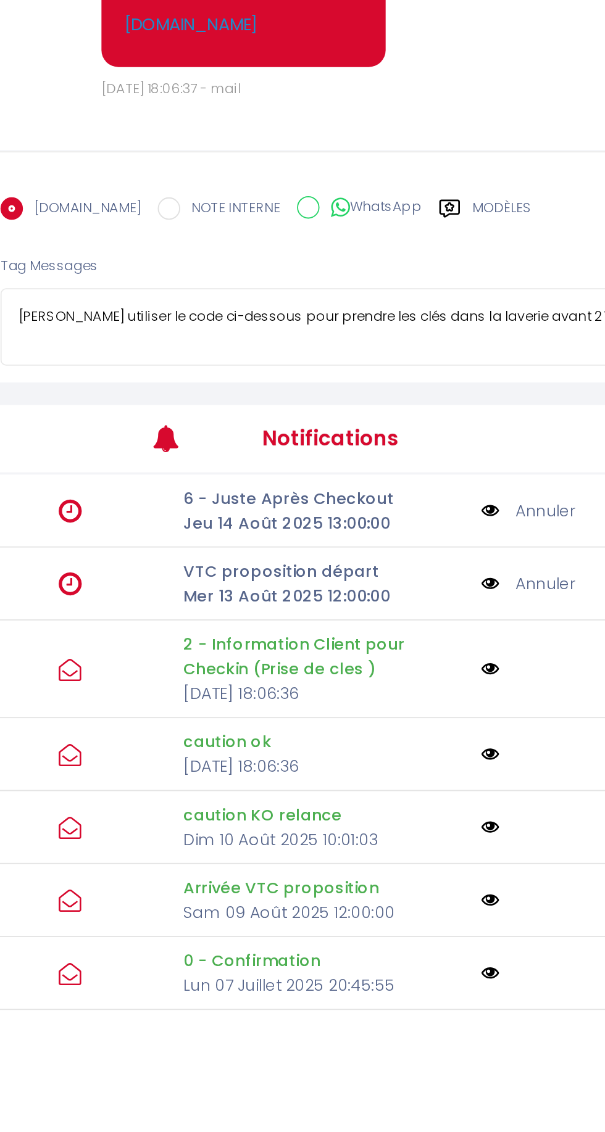
scroll to position [1, 0]
click at [230, 705] on textarea "Veuillez utiliser le code ci-dessous pour prendre les clés dans la laverie avan…" at bounding box center [365, 683] width 352 height 43
paste textarea "74FWP7"
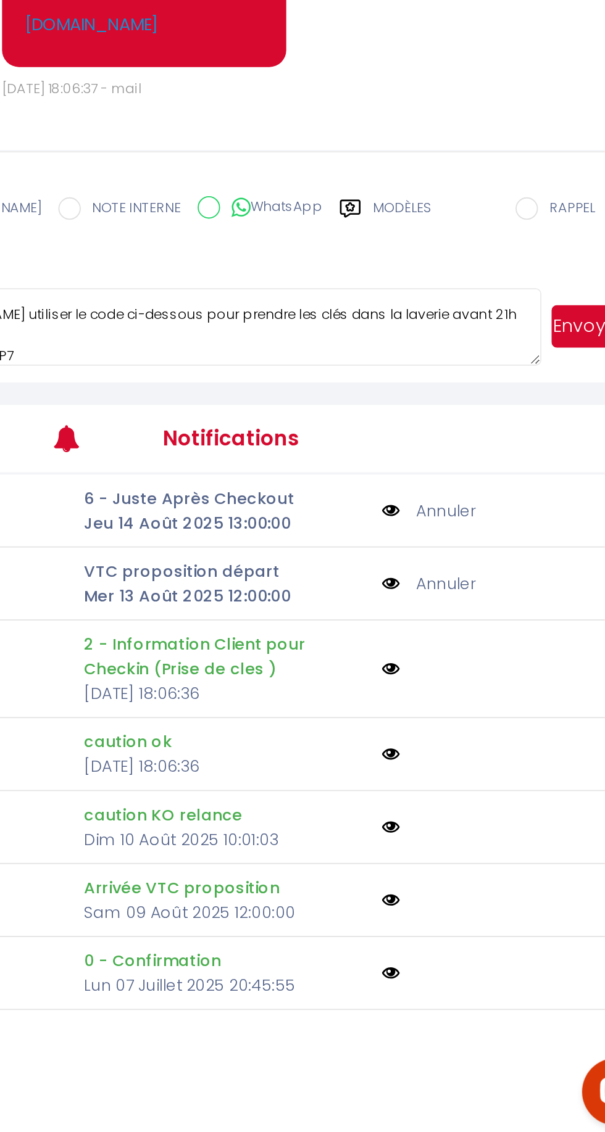
scroll to position [185, 0]
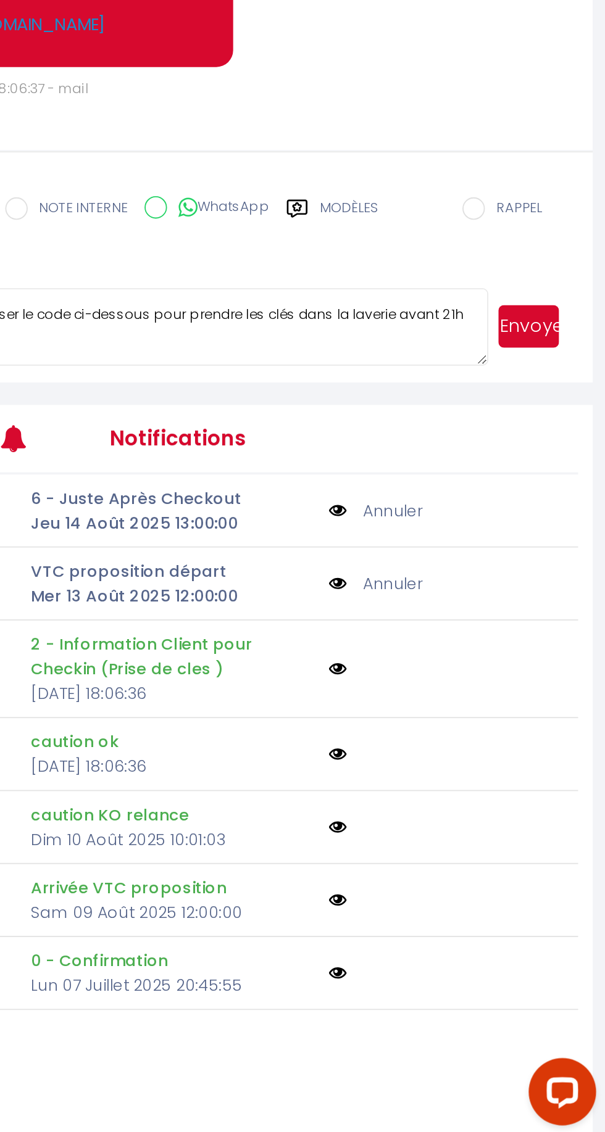
type textarea "Veuillez utiliser le code ci-dessous pour prendre les clés dans la laverie avan…"
click at [567, 695] on button "Envoyer" at bounding box center [562, 682] width 33 height 23
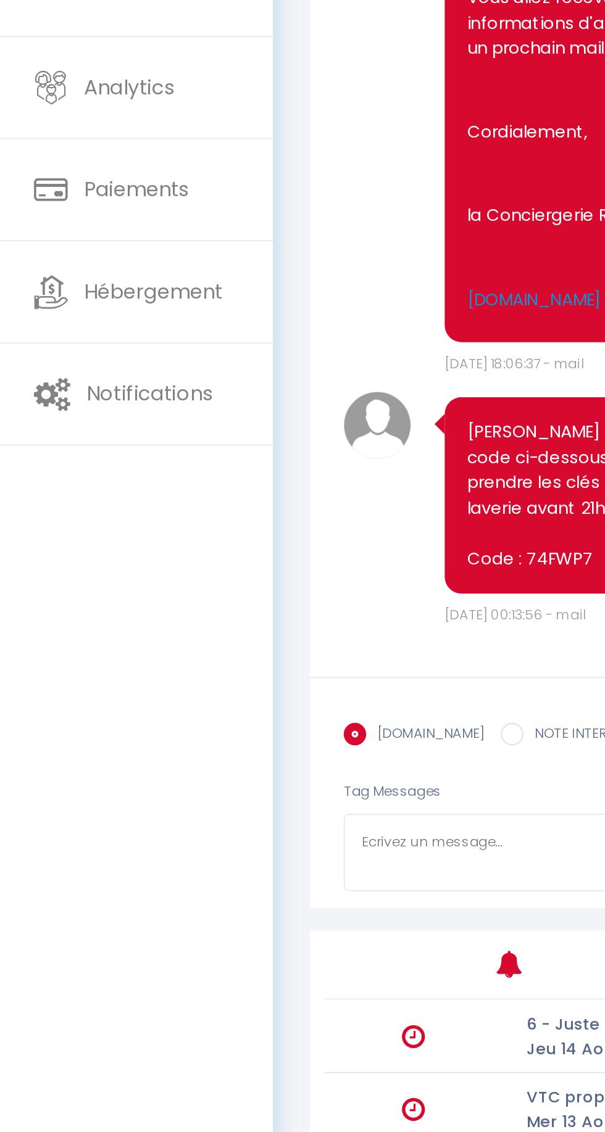
scroll to position [0, 0]
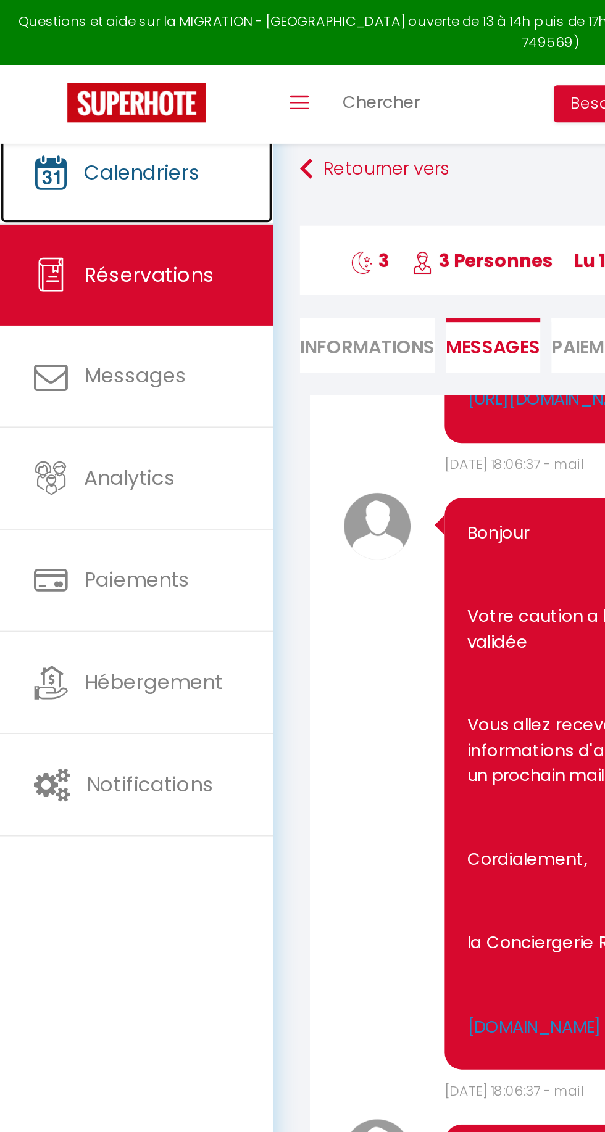
click at [78, 104] on link "Calendriers" at bounding box center [75, 95] width 150 height 56
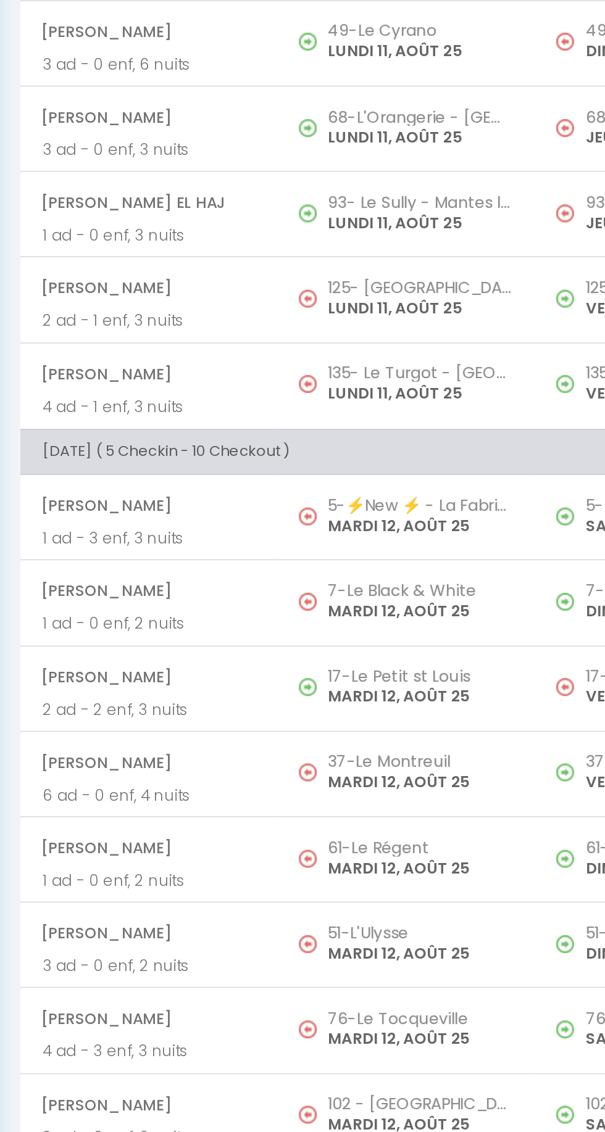
scroll to position [154, 0]
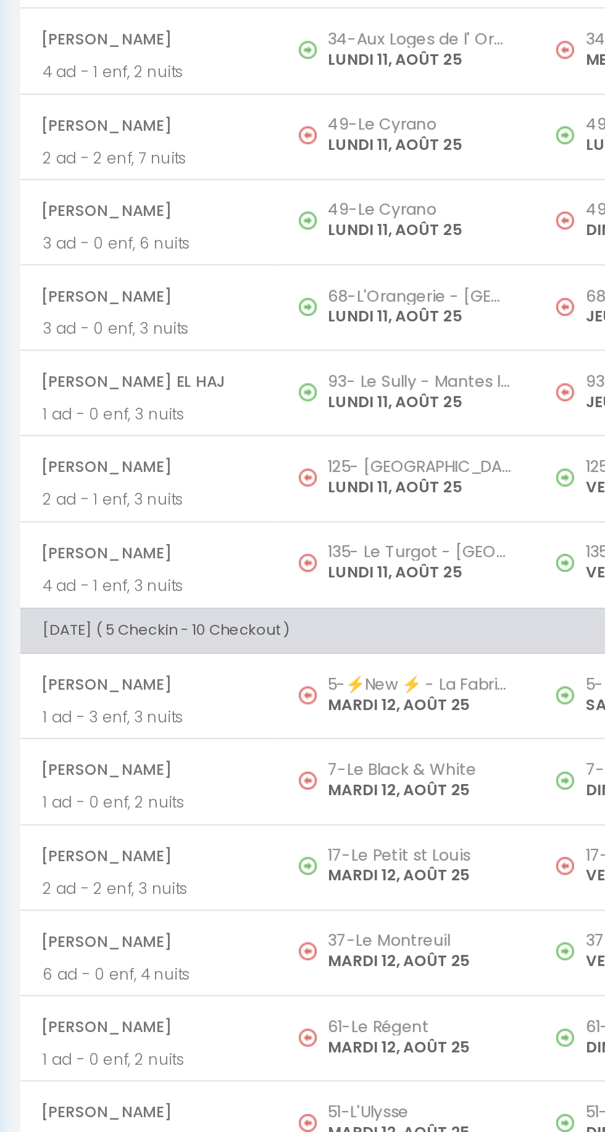
click at [282, 589] on span "[PERSON_NAME] el haj" at bounding box center [235, 582] width 118 height 23
select select "OK"
select select "KO"
select select "0"
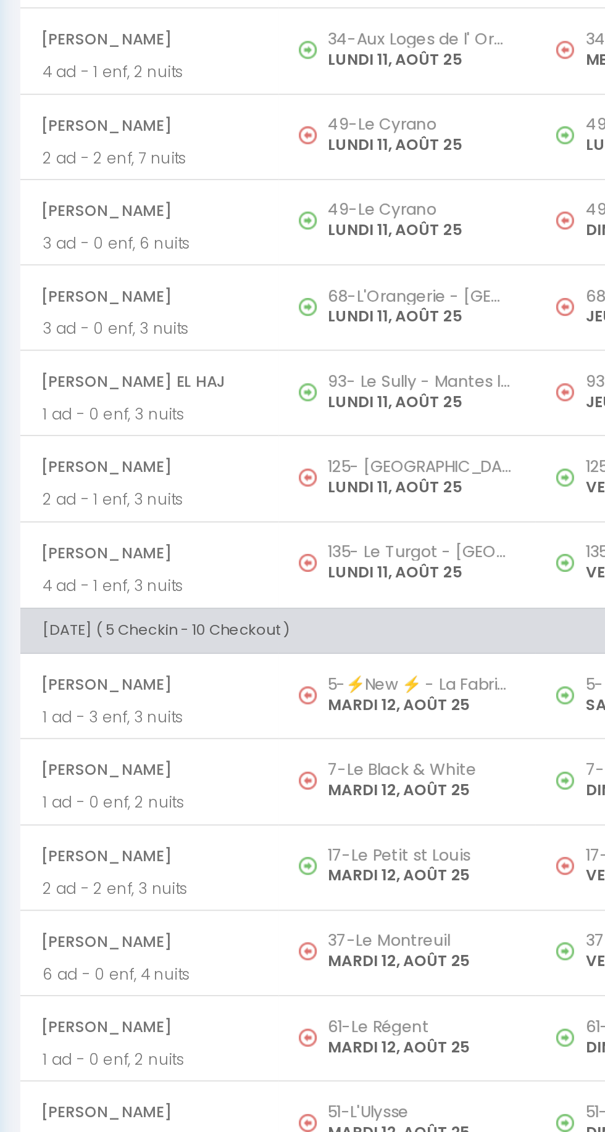
select select "1"
select select
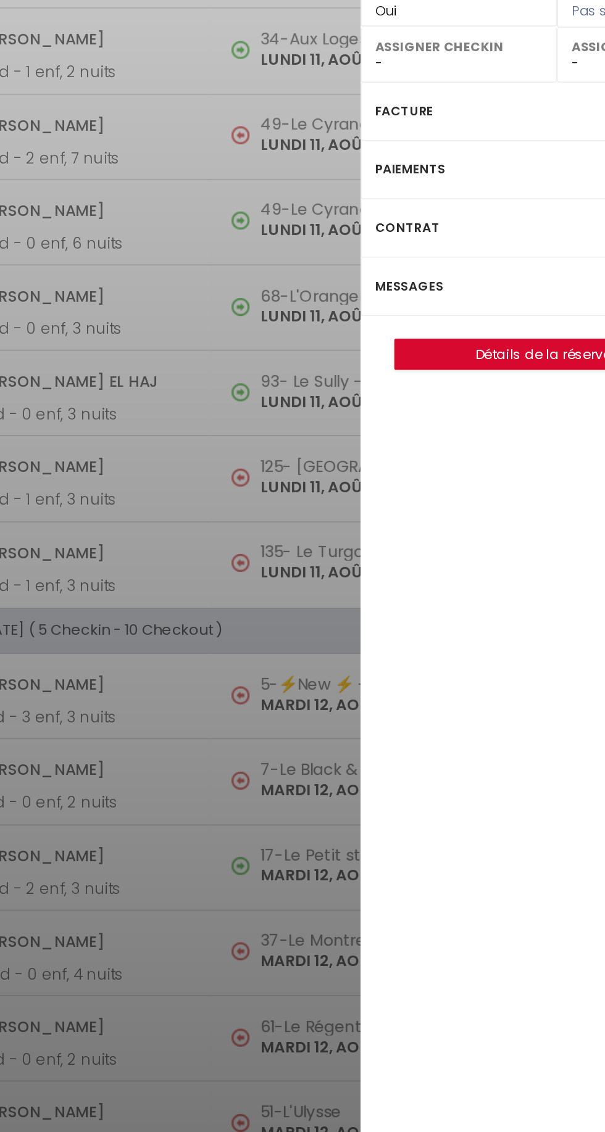
scroll to position [67, 0]
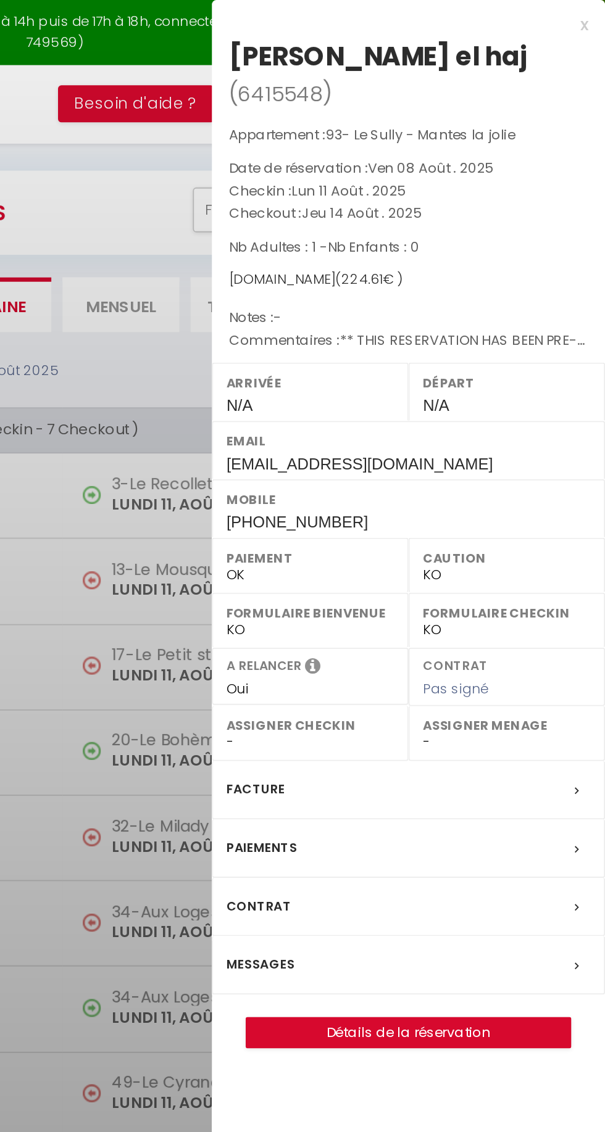
click at [415, 524] on label "Messages" at bounding box center [416, 530] width 38 height 13
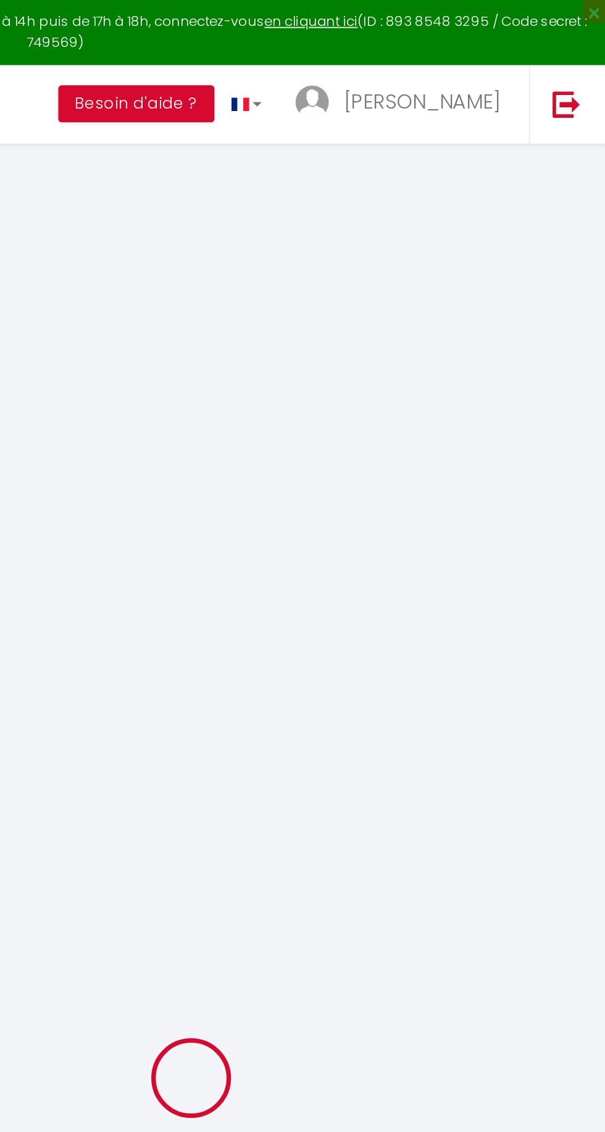
type input "Khalid"
type input "Nait el haj"
type input "khaj.754574@guest.booking.com"
type input "+33609712326"
type input "."
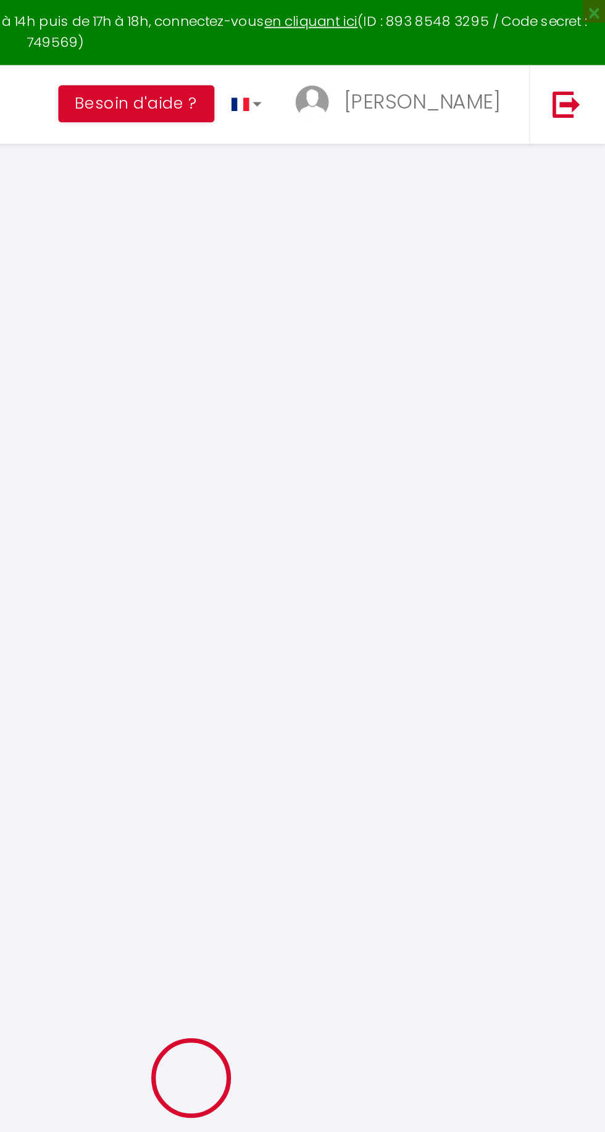
select select "FR"
type input "34.51"
type input "3.14"
select select "31630"
select select "1"
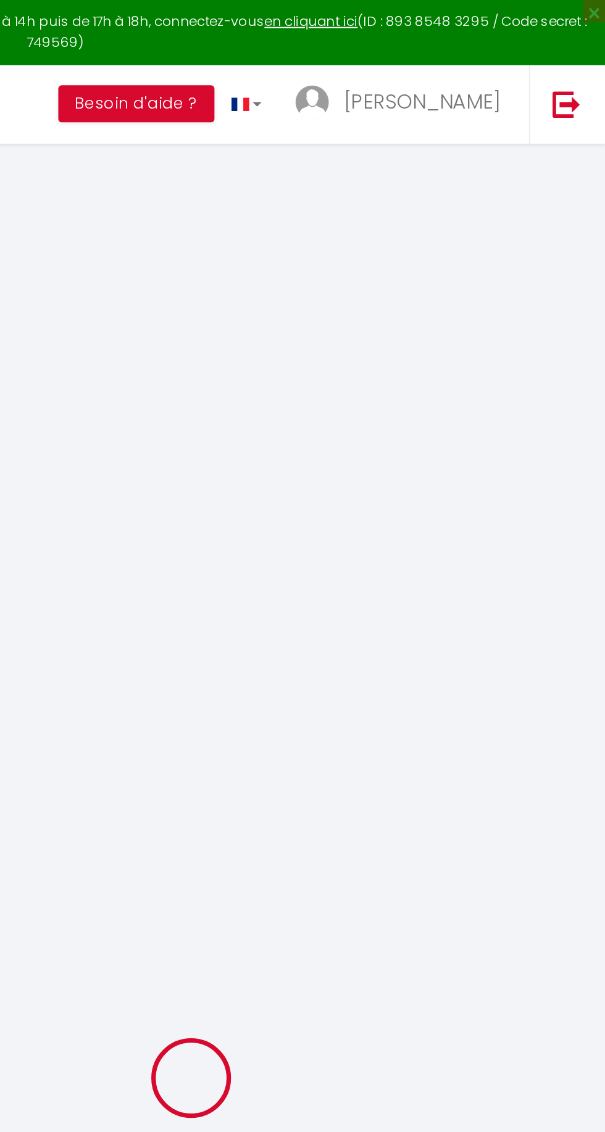
select select
type input "1"
select select "12"
select select
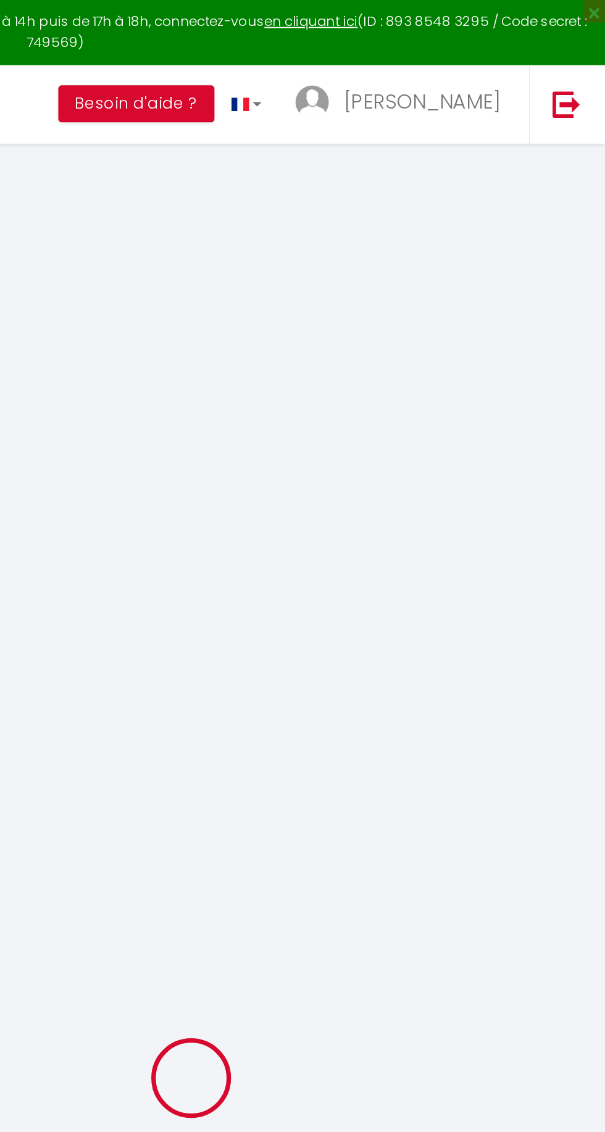
type input "133"
checkbox input "false"
type input "0"
select select "2"
type input "78.75"
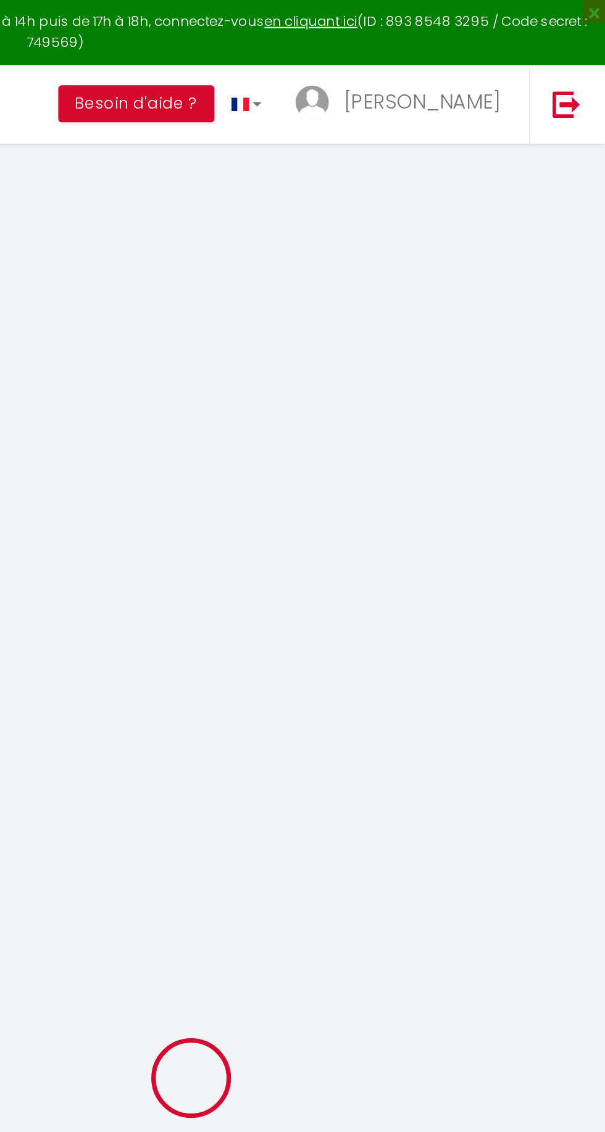
type input "0"
select select
select select "14"
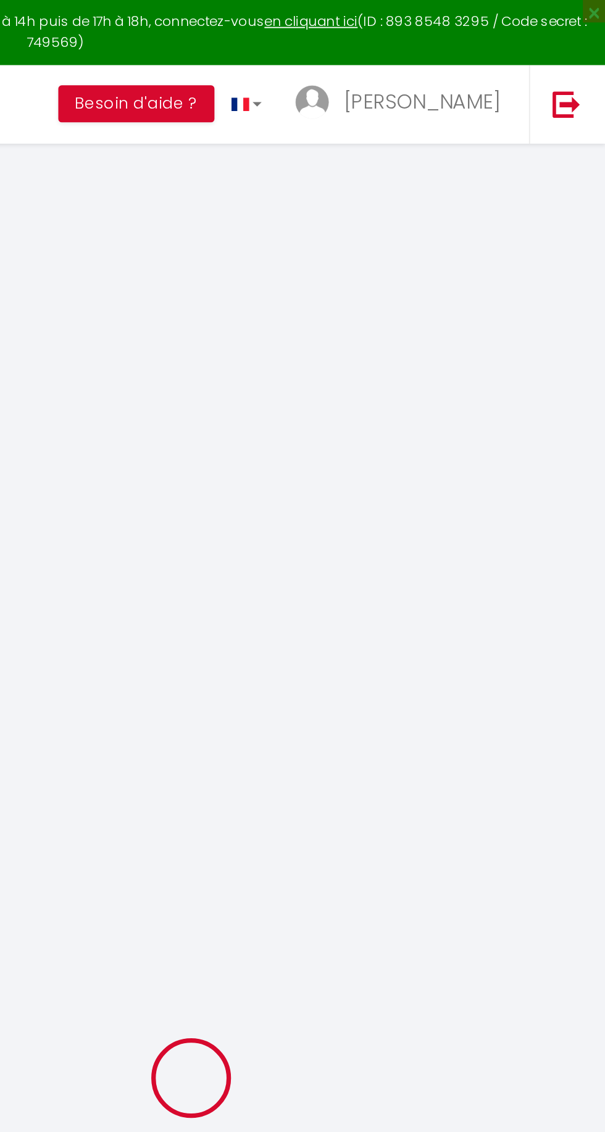
checkbox input "false"
select select
checkbox input "false"
select select
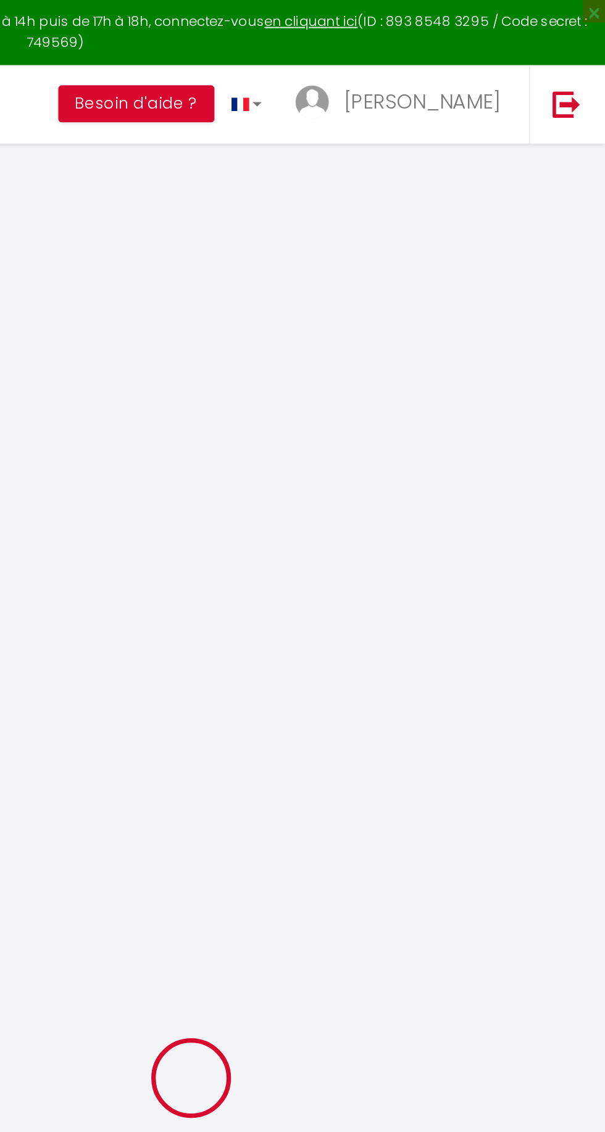
select select
checkbox input "false"
type textarea "** THIS RESERVATION HAS BEEN PRE-PAID ** Reservation has a cancellation grace p…"
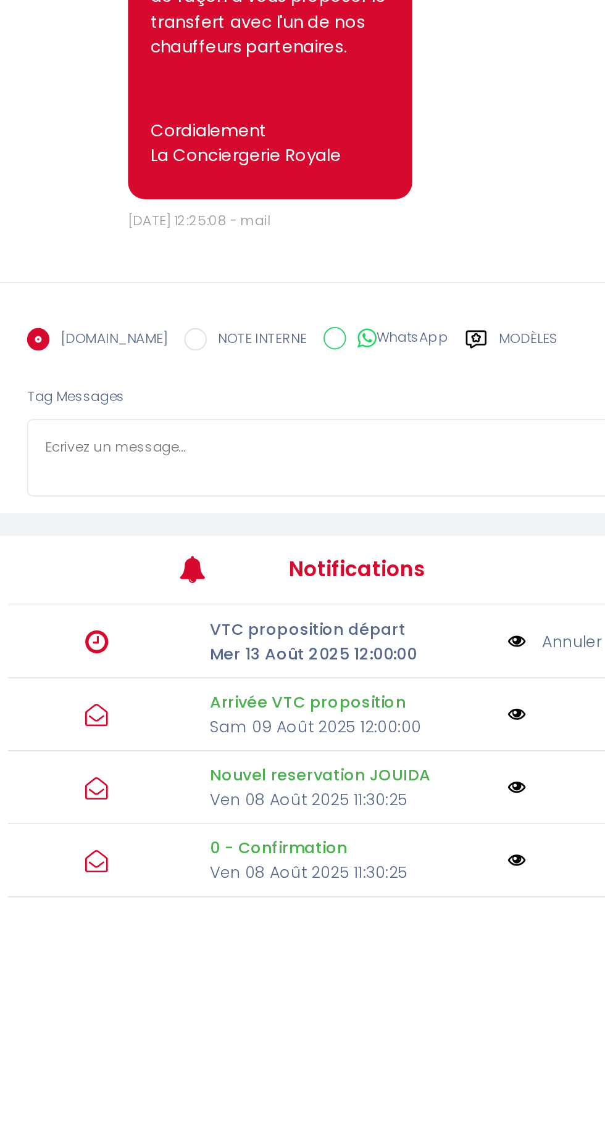
scroll to position [181, 0]
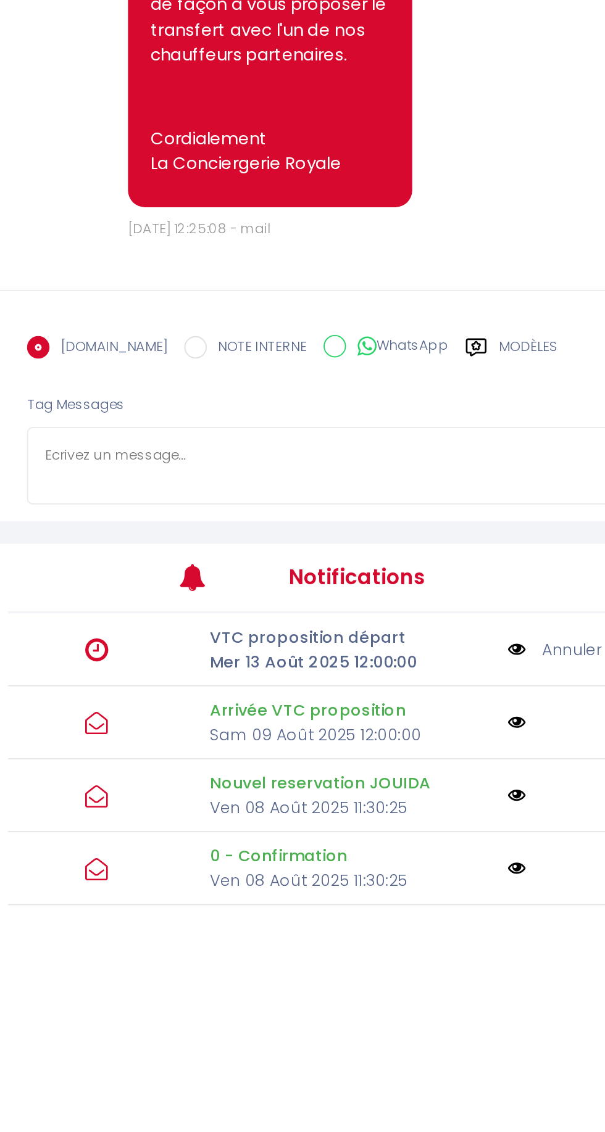
click at [452, 637] on label "Modèles" at bounding box center [464, 627] width 33 height 22
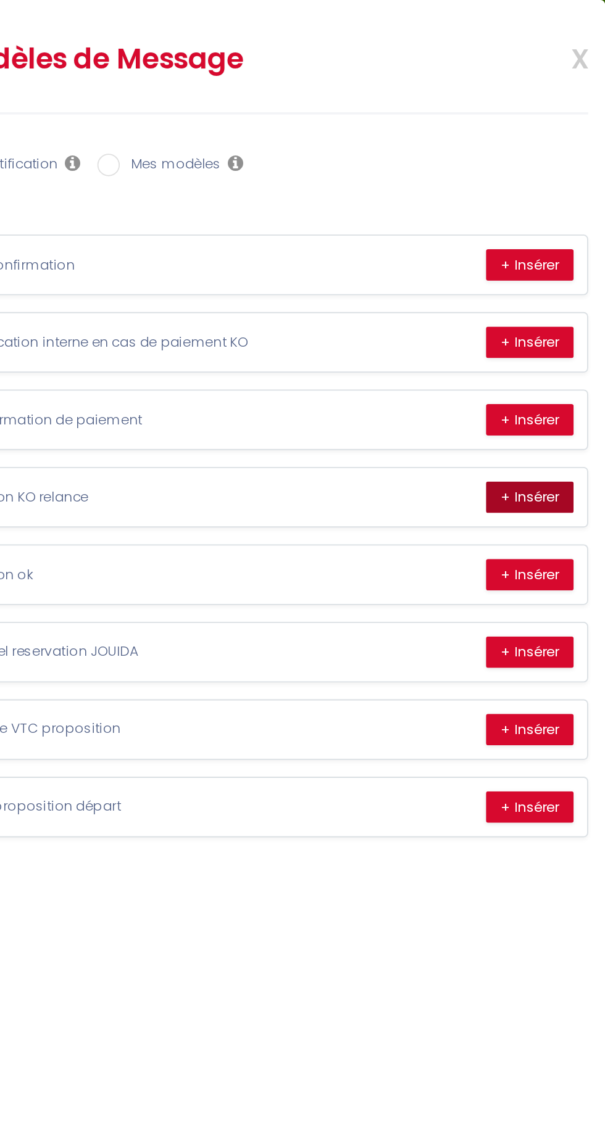
click at [561, 269] on button "+ Insérer" at bounding box center [563, 273] width 48 height 17
type textarea "Bonjour Khalid Conformément aux conditions, un dépôt de garantie sera prélevé a…"
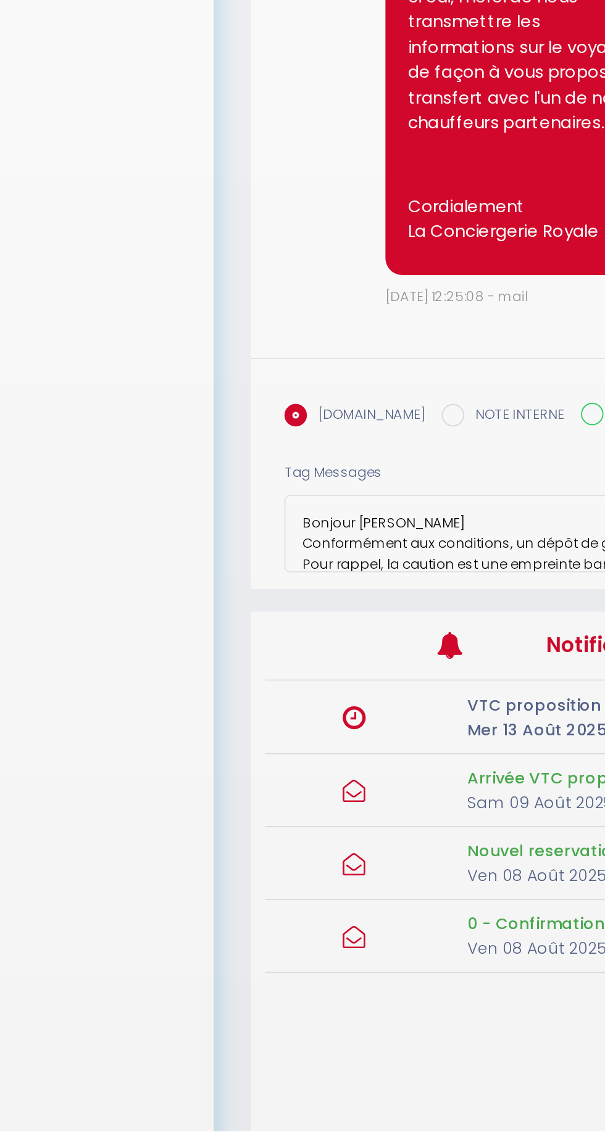
scroll to position [128, 0]
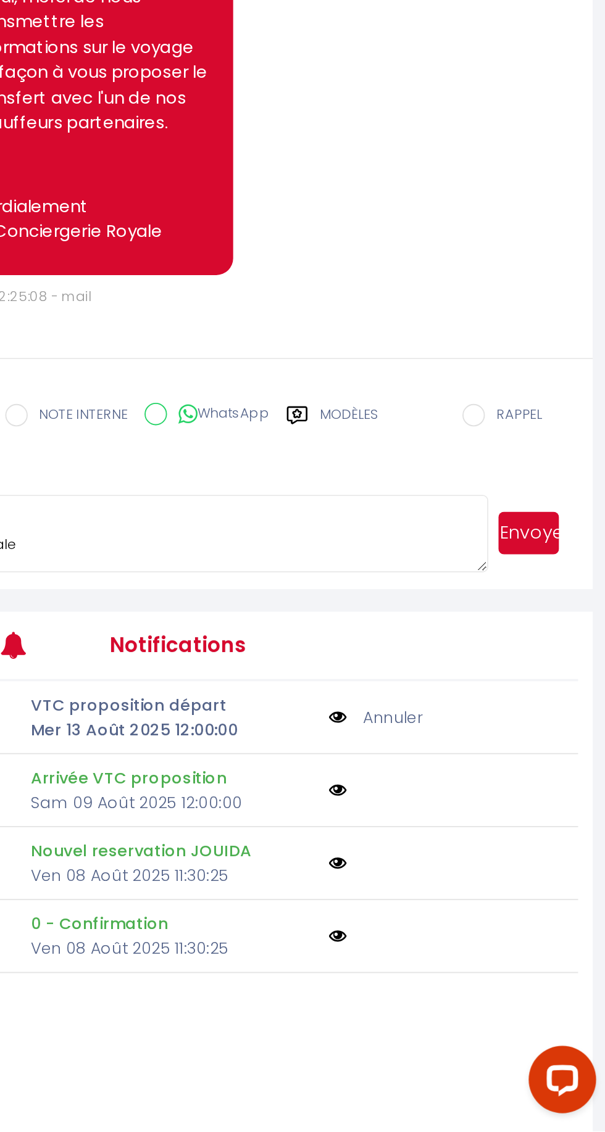
click at [560, 815] on button "Envoyer" at bounding box center [562, 803] width 33 height 23
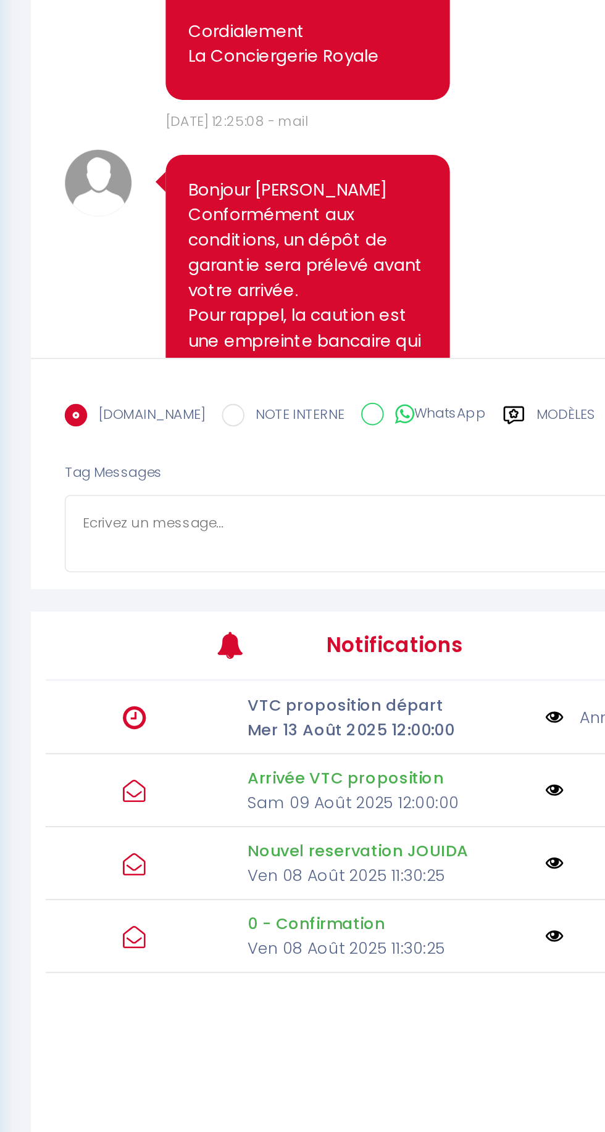
click at [448, 754] on label "Modèles" at bounding box center [464, 743] width 33 height 22
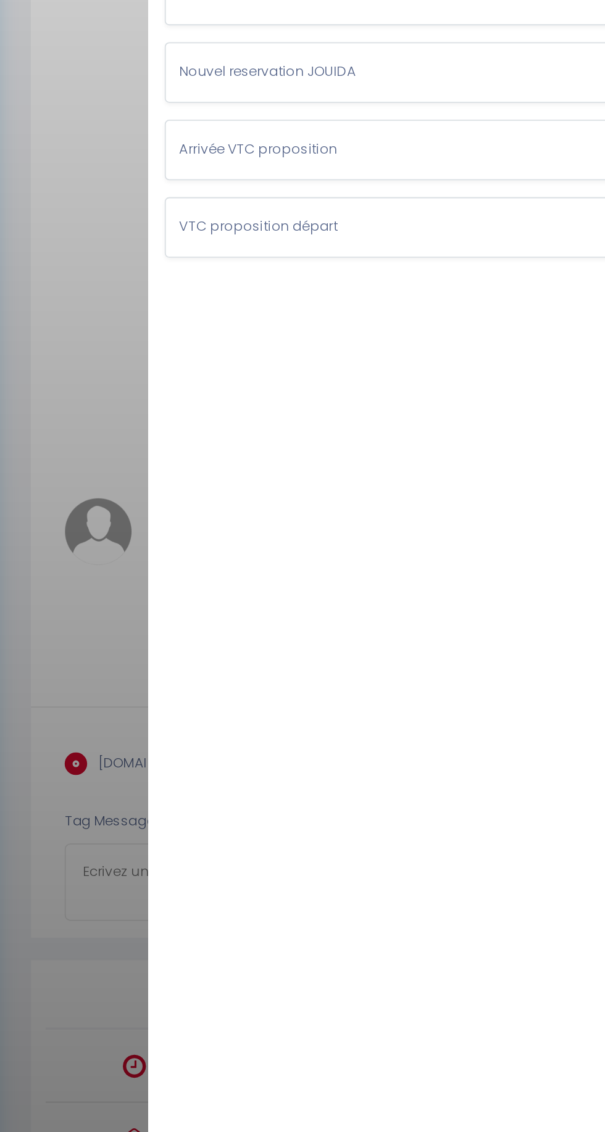
scroll to position [0, 0]
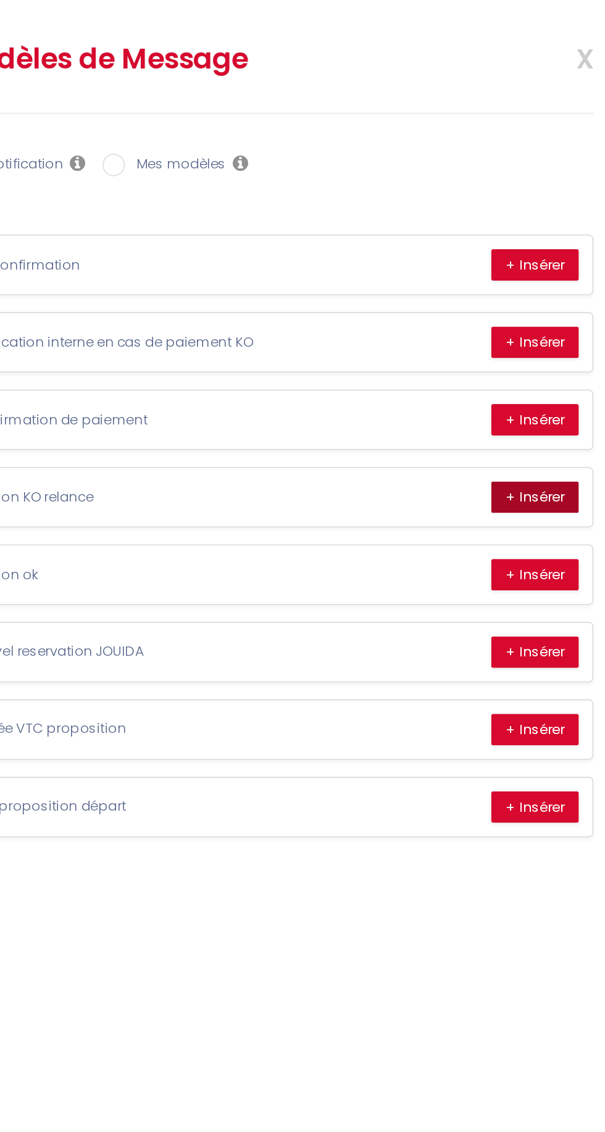
click at [561, 267] on button "+ Insérer" at bounding box center [563, 273] width 48 height 17
type textarea "Bonjour Khalid Conformément aux conditions, un dépôt de garantie sera prélevé a…"
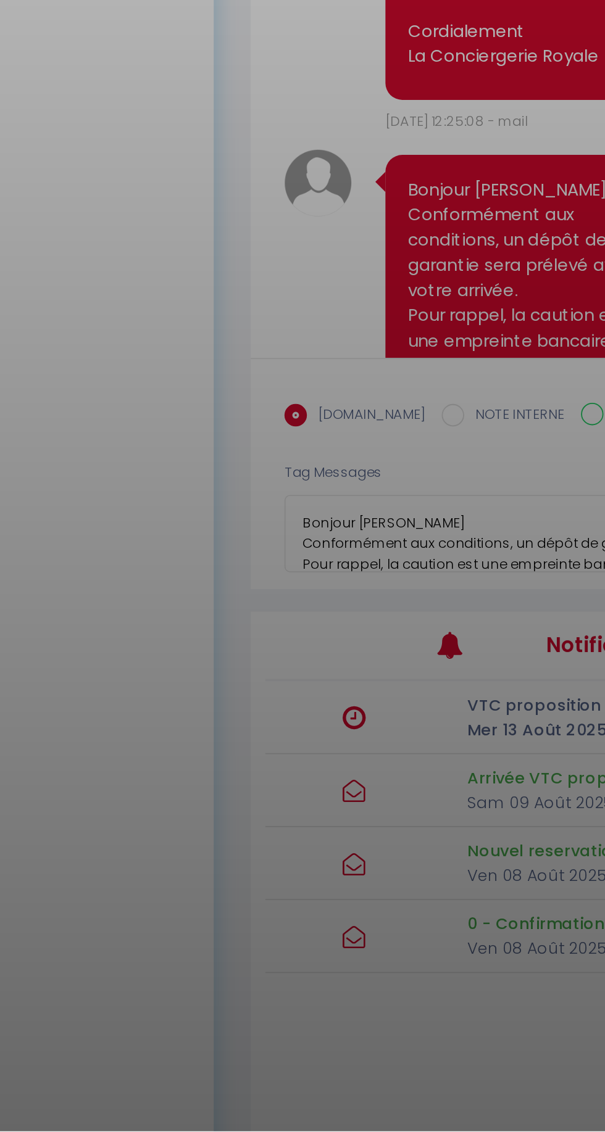
scroll to position [128, 0]
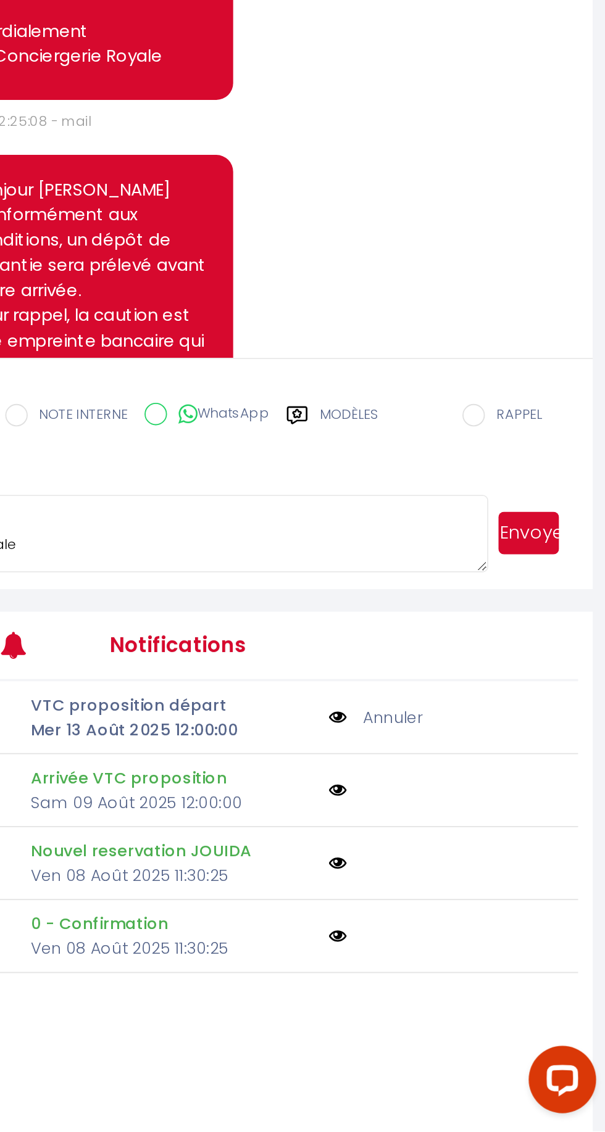
click at [565, 815] on button "Envoyer" at bounding box center [562, 803] width 33 height 23
